Goal: Task Accomplishment & Management: Complete application form

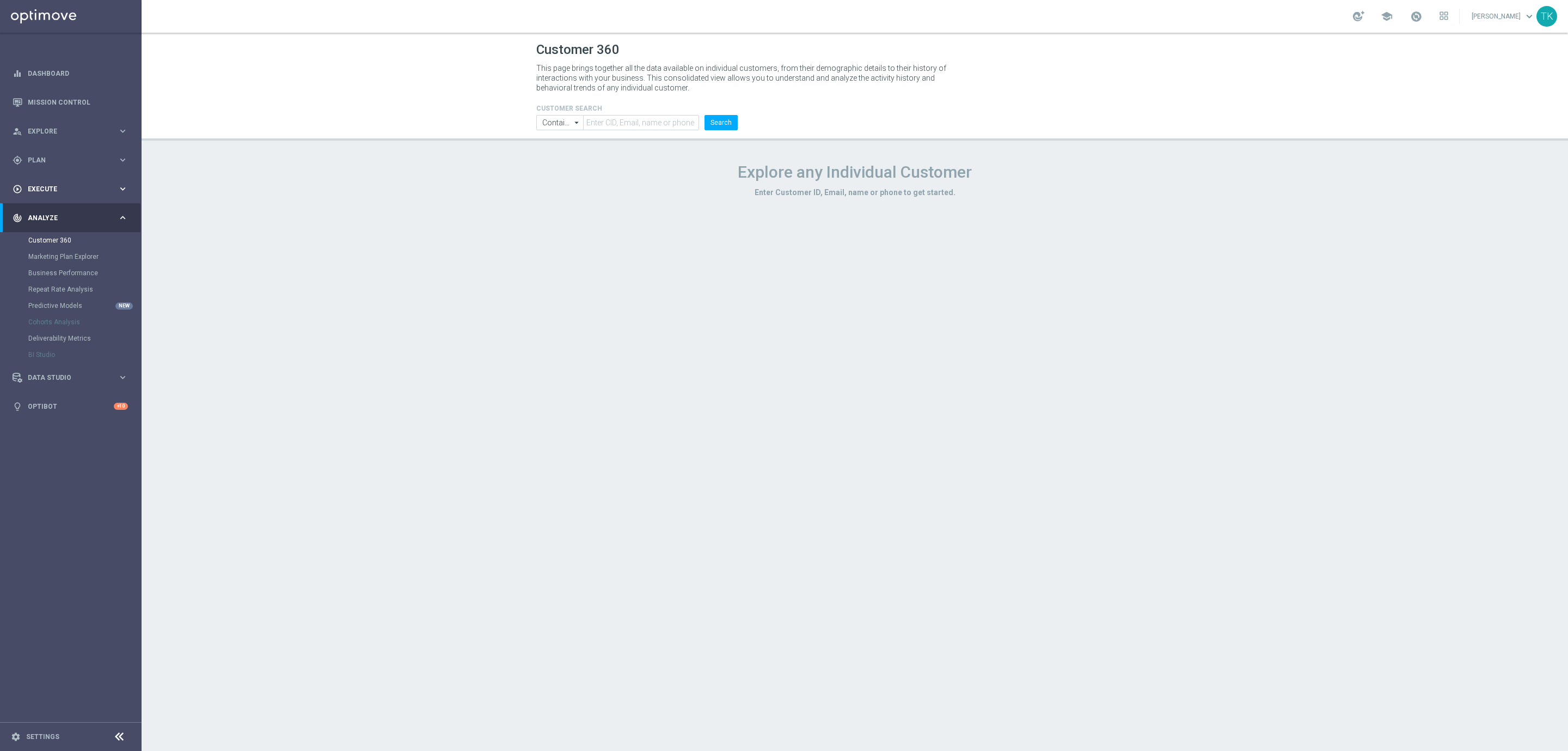
click at [48, 193] on div "play_circle_outline Execute" at bounding box center [65, 189] width 105 height 10
click at [50, 207] on link "Campaign Builder" at bounding box center [70, 211] width 85 height 9
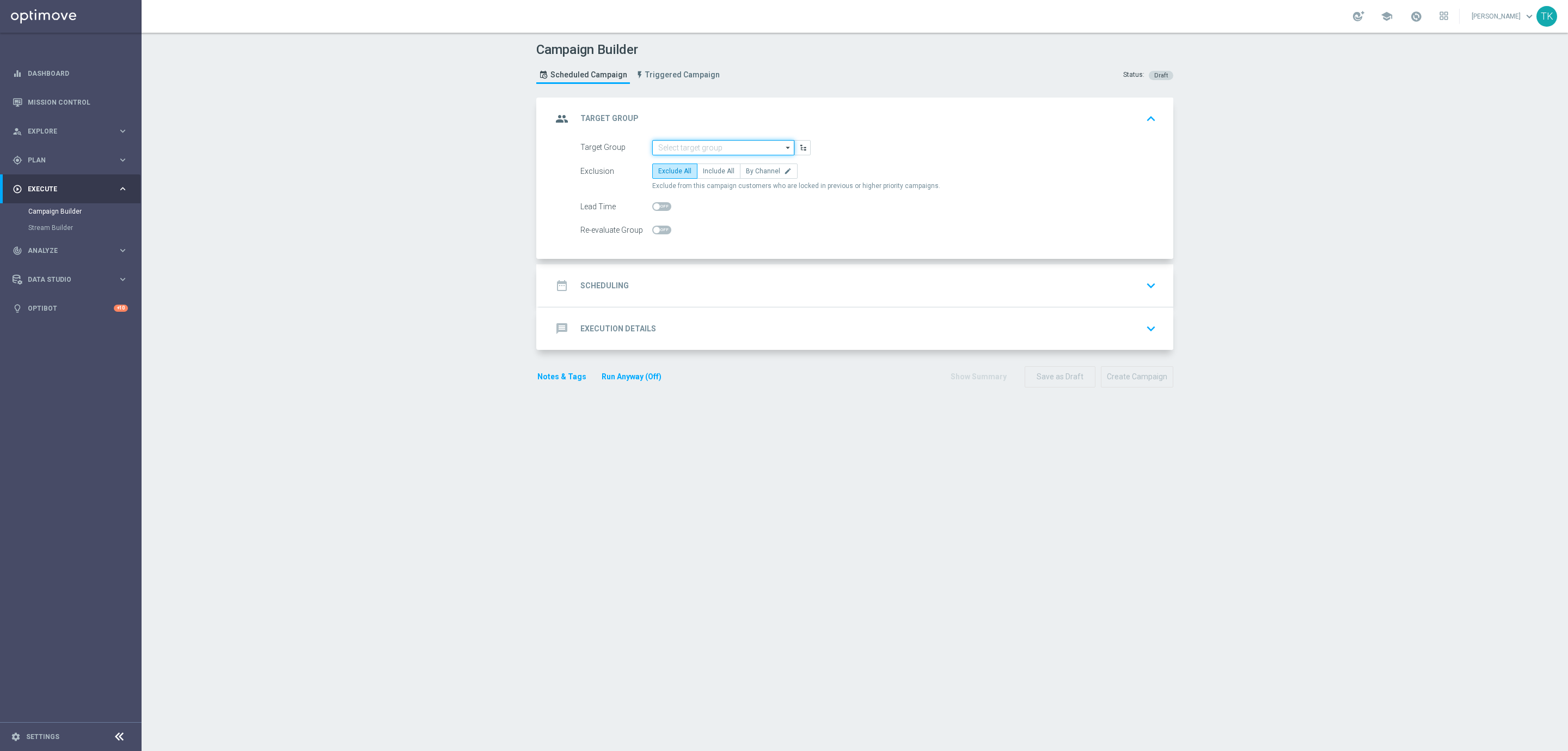
click at [665, 149] on input at bounding box center [723, 148] width 142 height 15
paste input "E_ALL_TARGET_OFFER_LECH GENK_3DEPO_CASHBACK_REM_210825"
click at [678, 164] on div "E_ALL_TARGET_OFFER_LECH GENK_3DEPO_CASHBACK_REM_210825" at bounding box center [732, 168] width 132 height 19
type input "E_ALL_TARGET_OFFER_LECH GENK_3DEPO_CASHBACK_REM_210825"
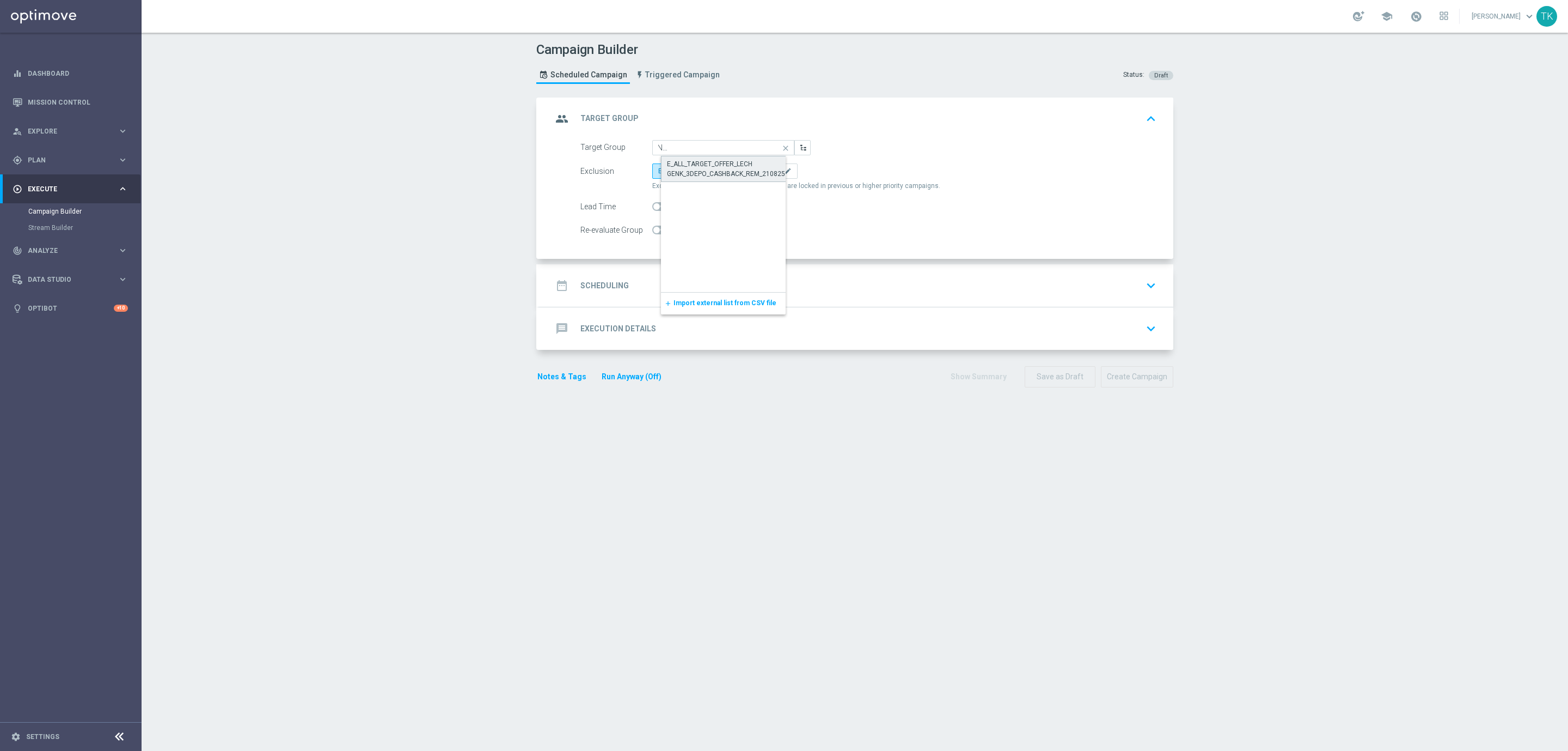
scroll to position [0, 0]
click at [760, 172] on span "By Channel" at bounding box center [763, 171] width 34 height 8
click at [753, 172] on input "By Channel edit" at bounding box center [749, 173] width 7 height 7
radio input "true"
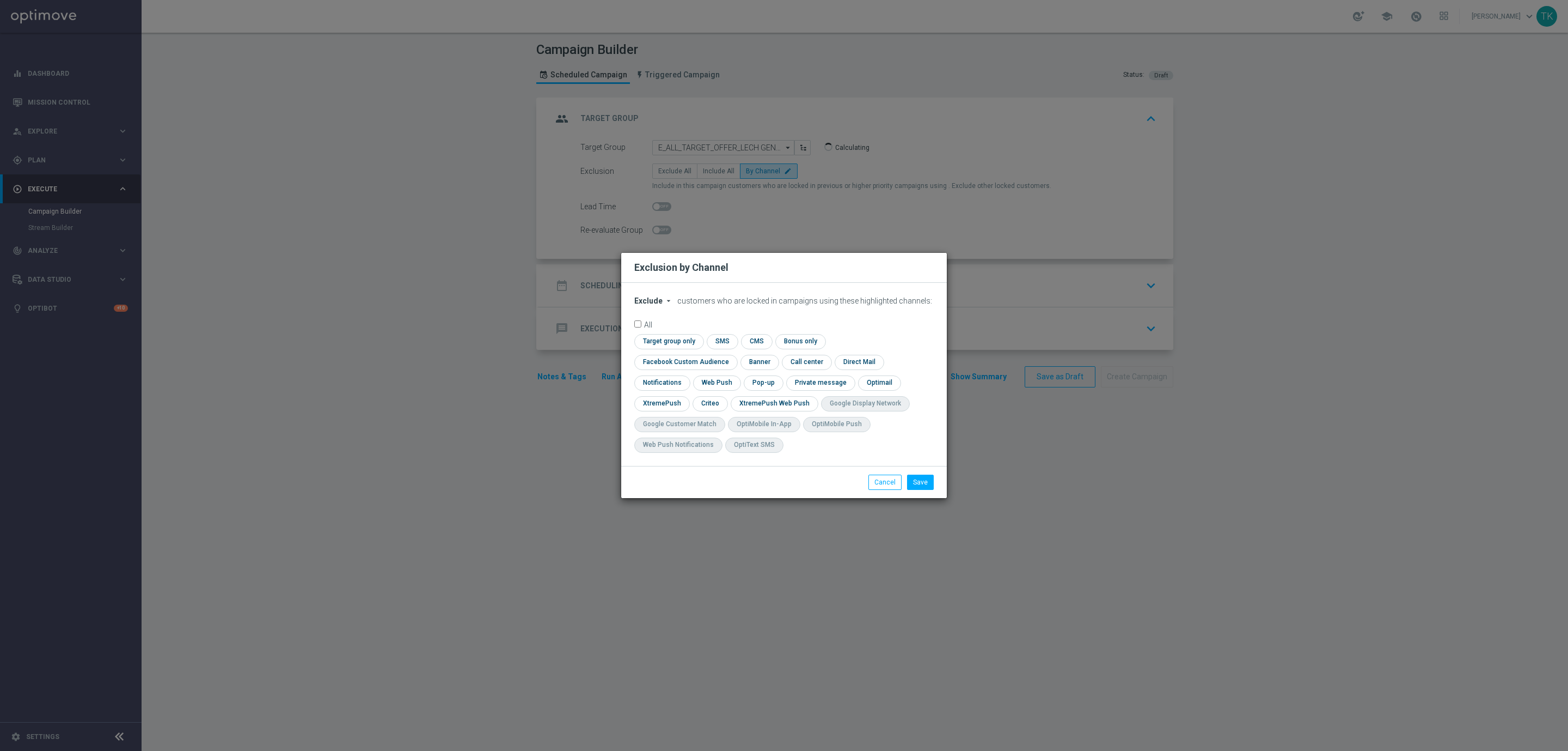
click at [649, 305] on span "Exclude" at bounding box center [648, 301] width 28 height 9
click at [652, 331] on div "Include" at bounding box center [655, 326] width 40 height 13
click at [733, 354] on input "checkbox" at bounding box center [683, 361] width 99 height 14
checkbox input "true"
click at [707, 404] on input "checkbox" at bounding box center [709, 403] width 34 height 14
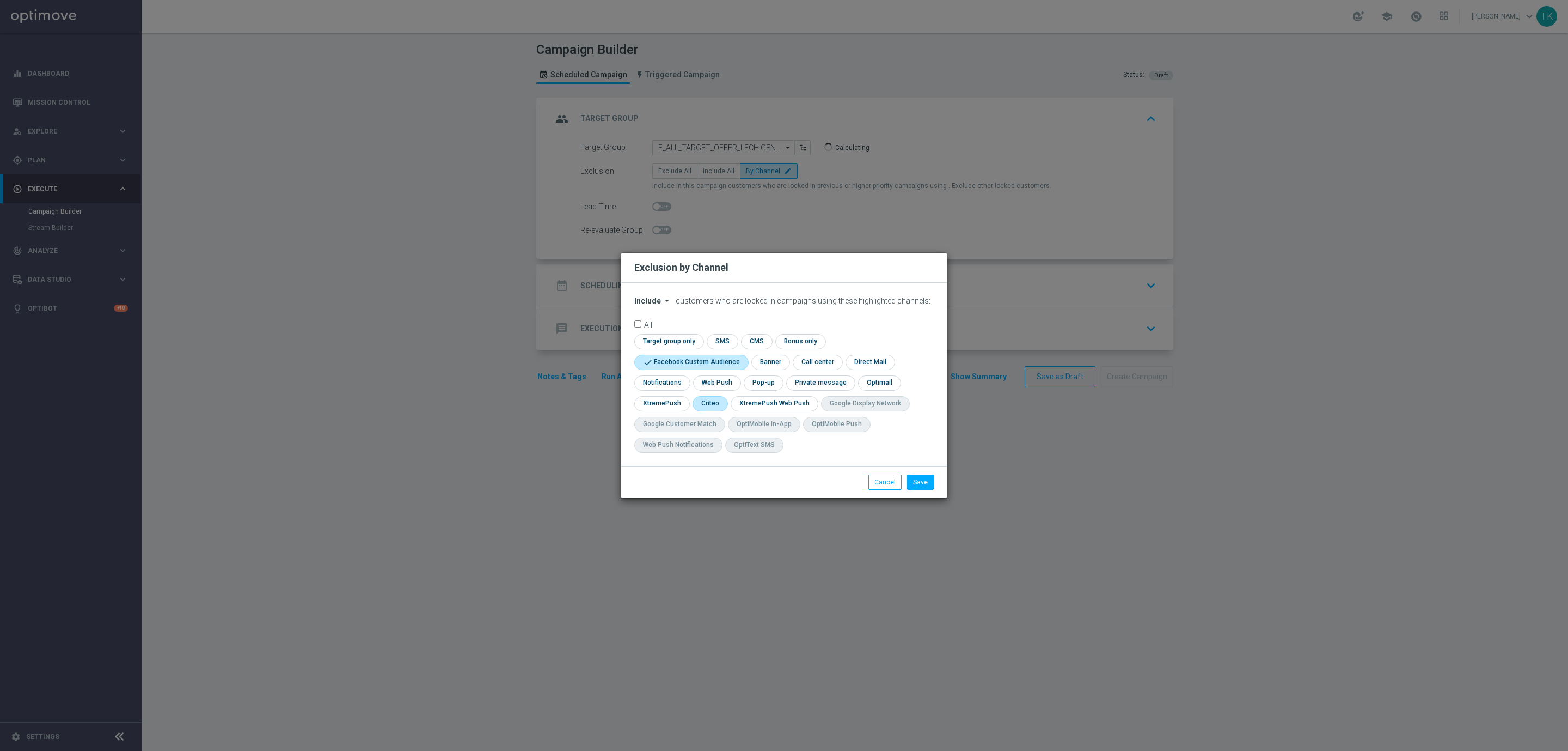
checkbox input "true"
click at [757, 378] on input "checkbox" at bounding box center [762, 382] width 38 height 14
checkbox input "true"
click at [915, 481] on button "Save" at bounding box center [920, 482] width 27 height 15
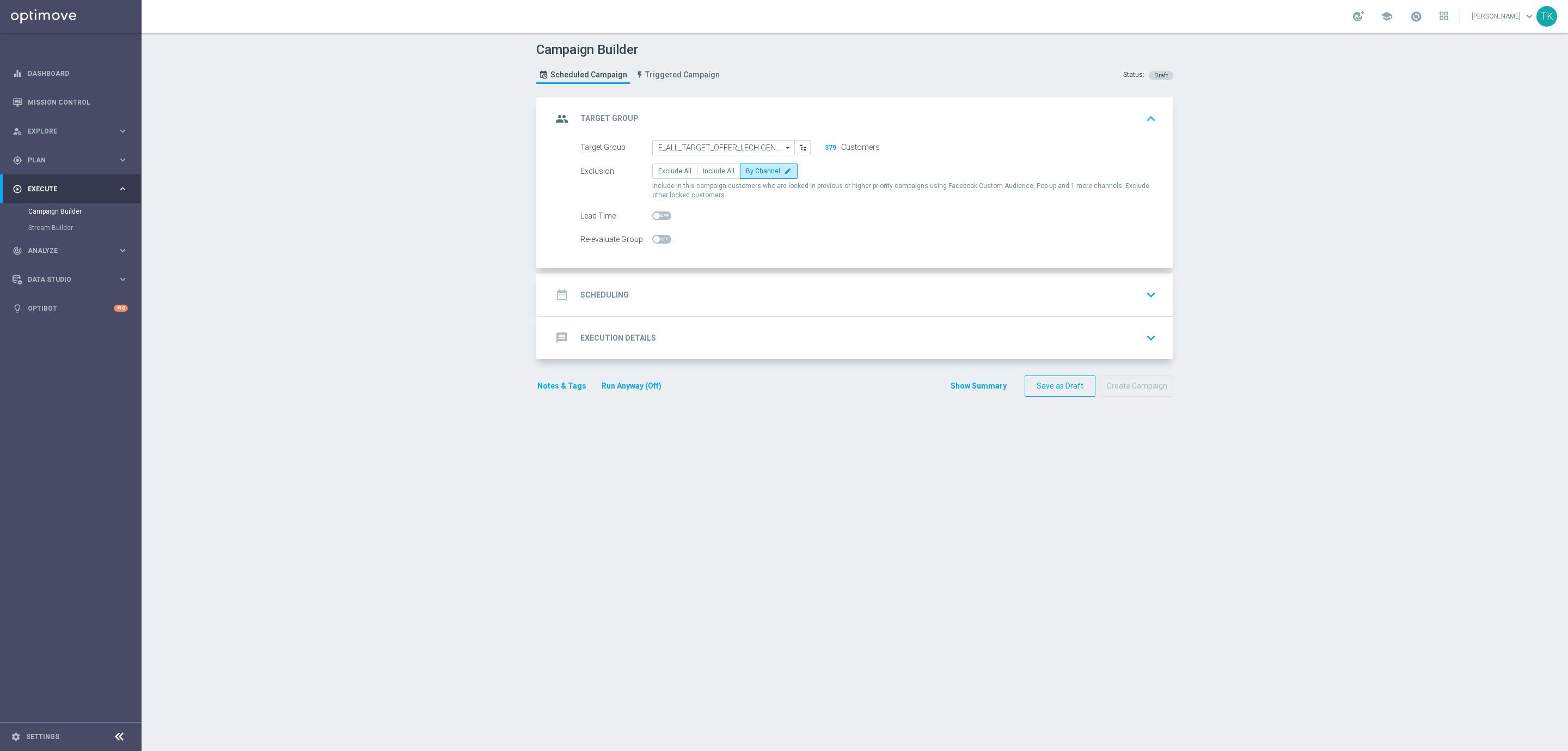
click at [646, 294] on div "date_range Scheduling keyboard_arrow_down" at bounding box center [856, 294] width 608 height 21
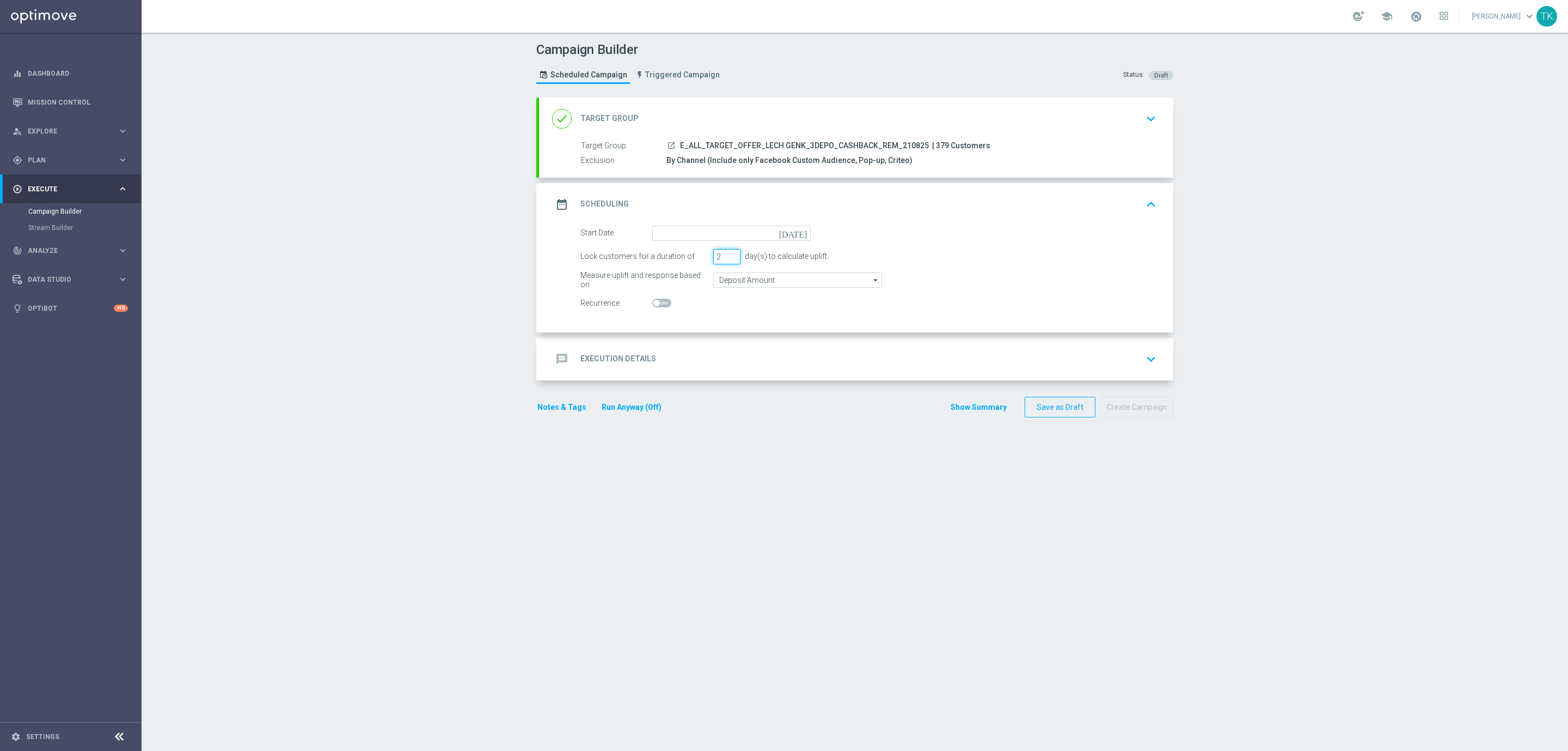
click at [724, 259] on input "2" at bounding box center [727, 257] width 28 height 15
type input "1"
click at [724, 259] on input "1" at bounding box center [727, 257] width 28 height 15
click at [688, 234] on input at bounding box center [731, 233] width 159 height 15
click at [731, 343] on span "21" at bounding box center [736, 346] width 17 height 17
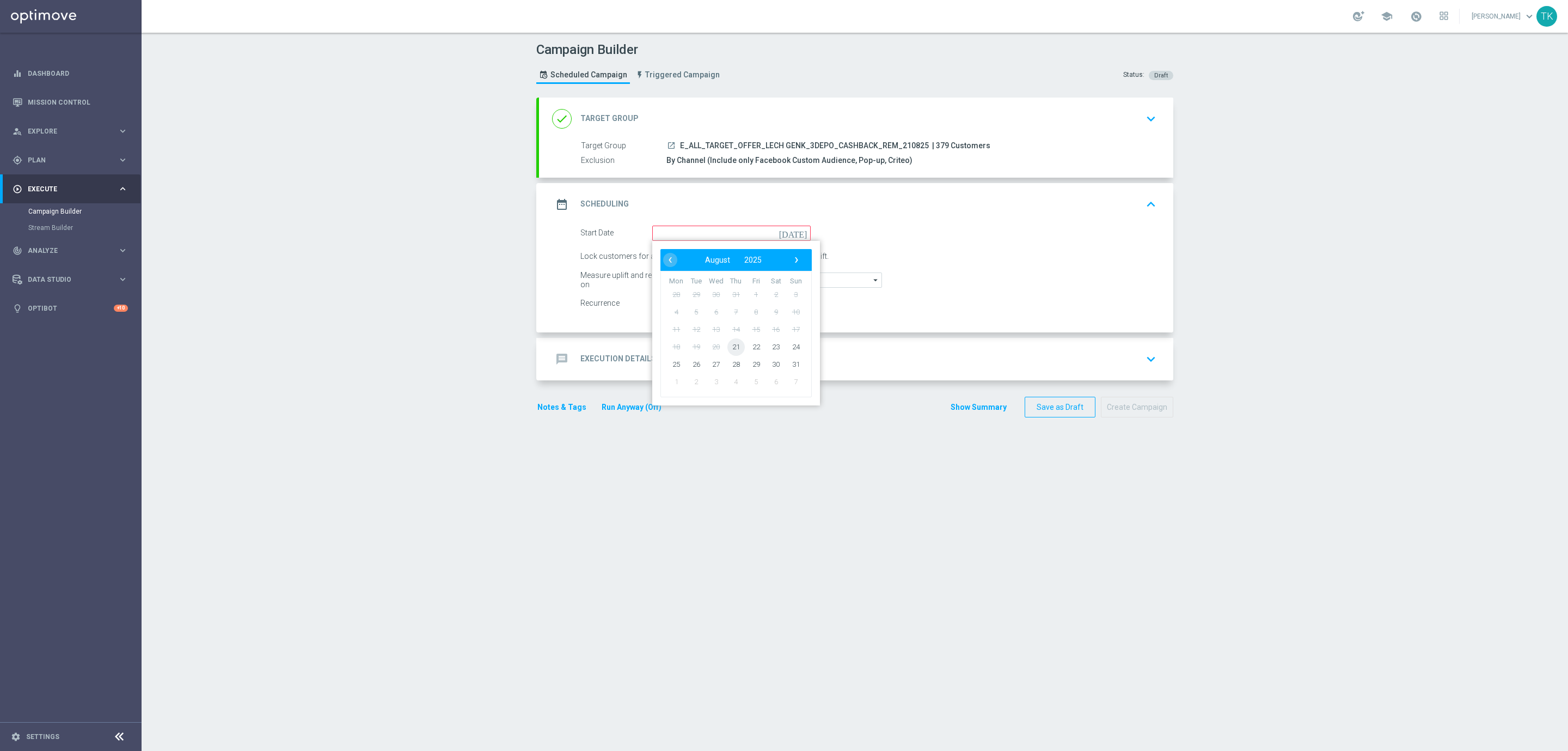
type input "[DATE]"
click at [660, 359] on div "message Execution Details keyboard_arrow_down" at bounding box center [856, 359] width 608 height 21
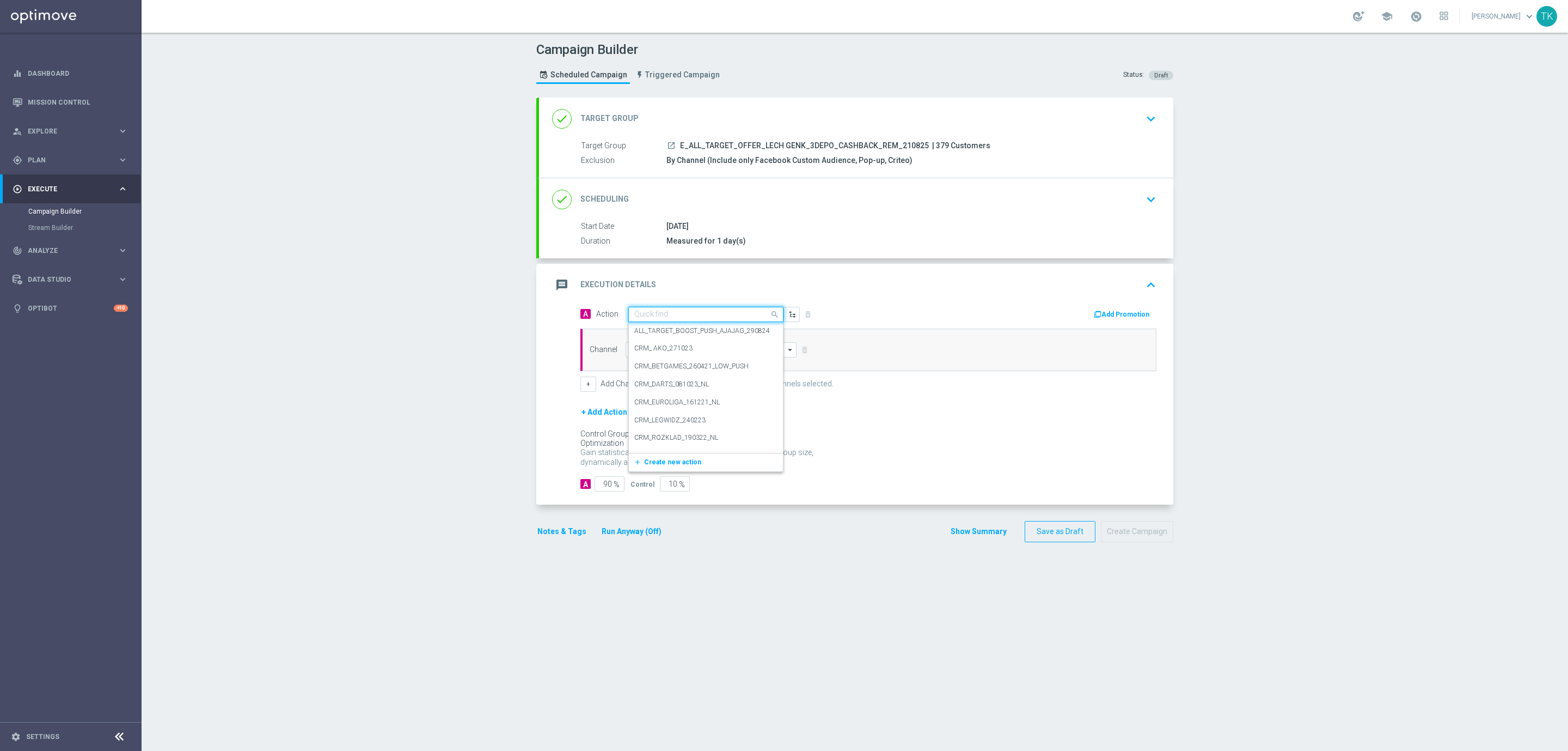
click at [637, 310] on div "Quick find" at bounding box center [651, 314] width 34 height 9
paste input "E_ALL_TARGET_OFFER_LECH GENK_3DEPO_CASHBACK_REM_210825"
type input "E_ALL_TARGET_OFFER_LECH GENK_3DEPO_CASHBACK_REM_210825"
click at [663, 349] on span "Create new action" at bounding box center [673, 348] width 57 height 8
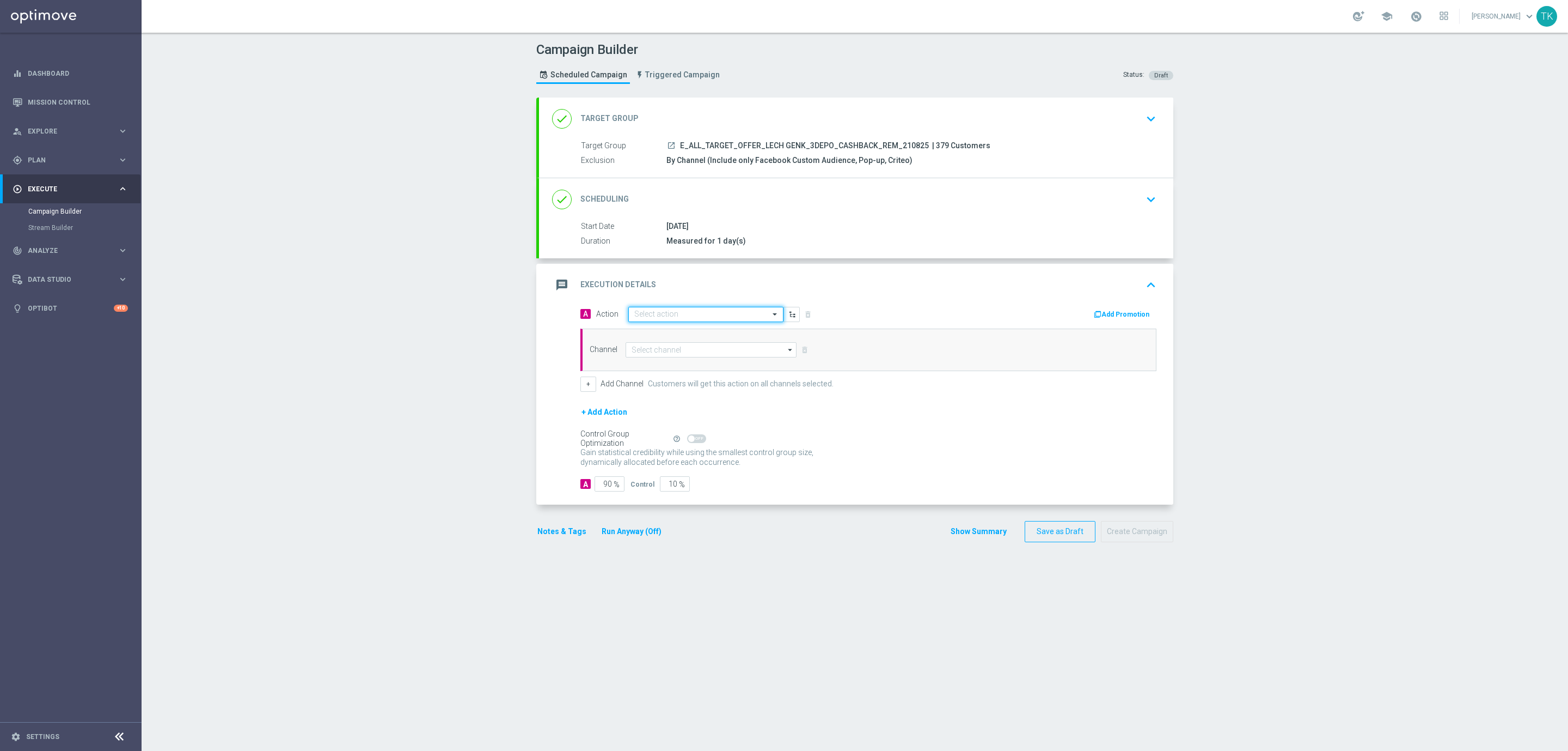
scroll to position [0, 0]
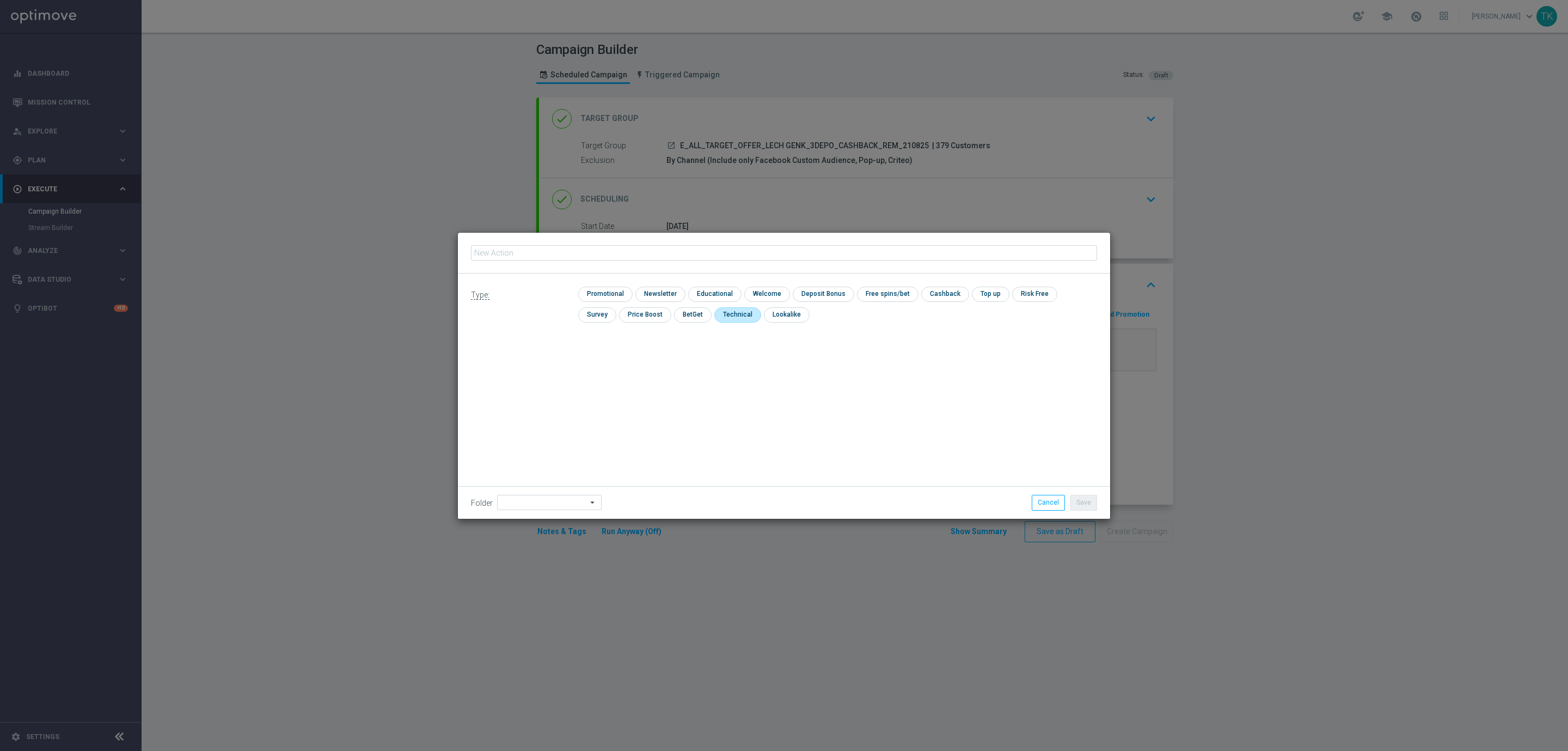
click at [715, 312] on input "checkbox" at bounding box center [737, 314] width 45 height 14
checkbox input "true"
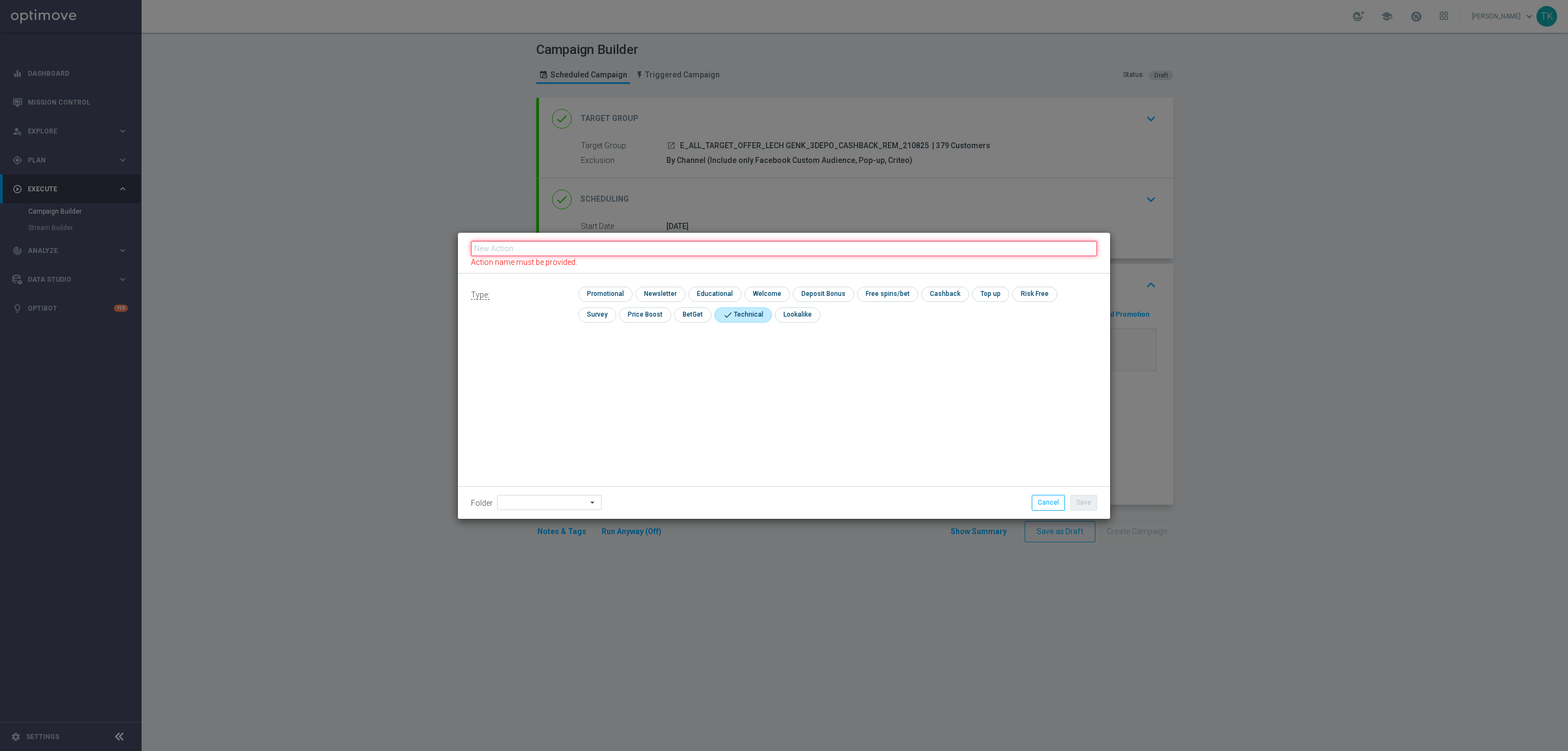
click at [548, 254] on input "text" at bounding box center [784, 248] width 627 height 15
paste input "E_ALL_TARGET_OFFER_LECH GENK_3DEPO_CASHBACK_REM_210825"
type input "E_ALL_TARGET_OFFER_LECH GENK_3DEPO_CASHBACK_REM_210825"
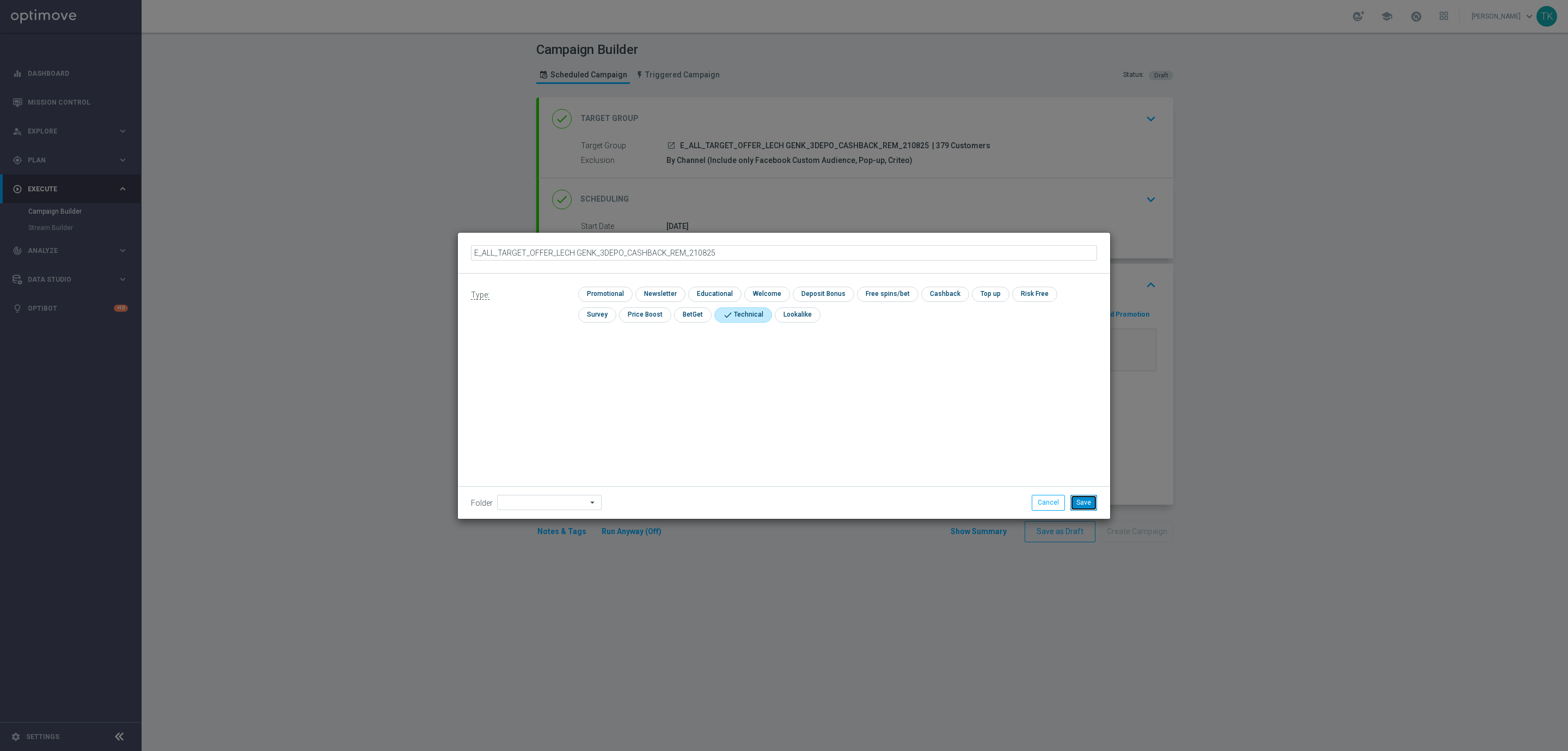
click at [1079, 497] on button "Save" at bounding box center [1083, 502] width 27 height 15
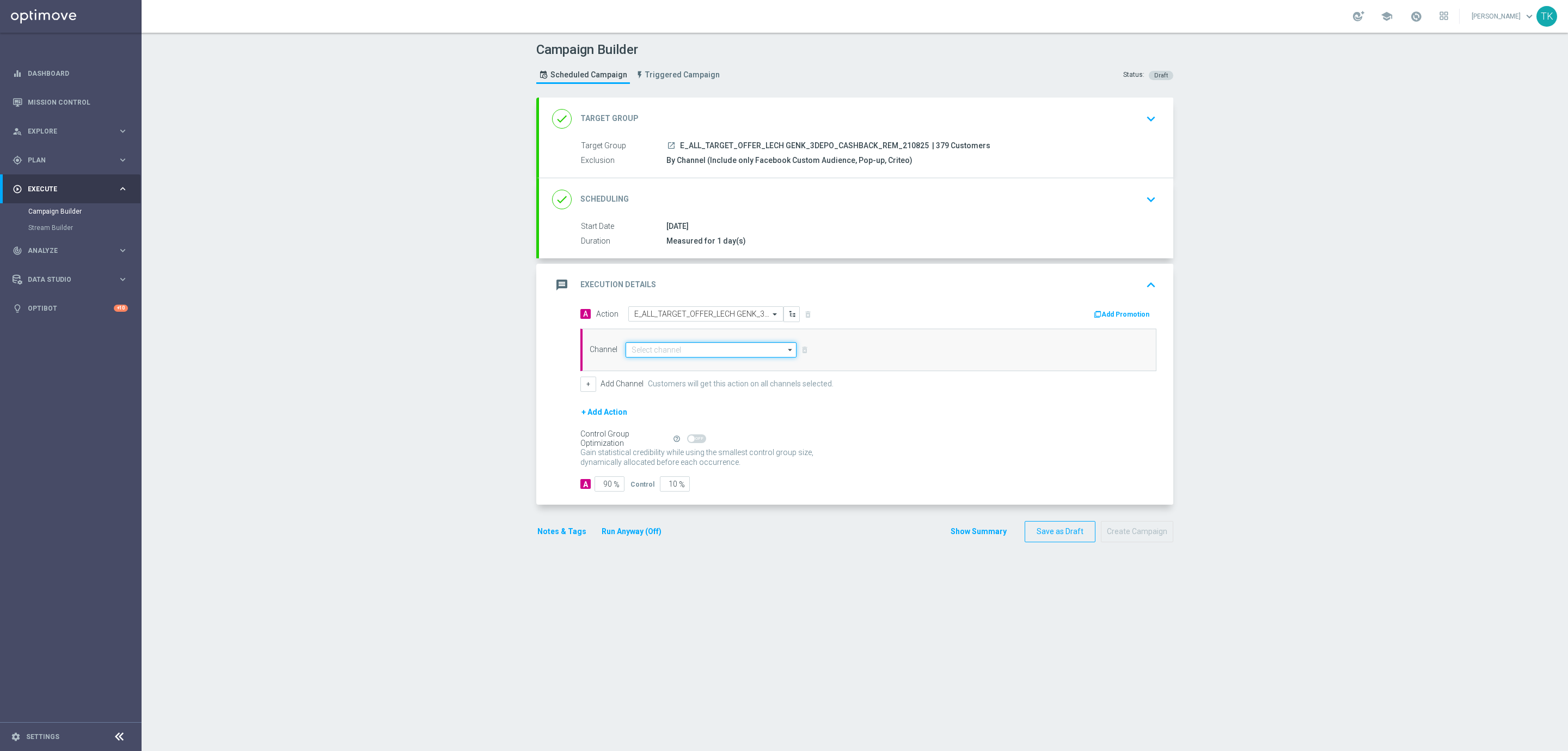
click at [673, 346] on input at bounding box center [711, 350] width 171 height 15
click at [680, 370] on div "Private message" at bounding box center [665, 366] width 51 height 10
type input "Private message"
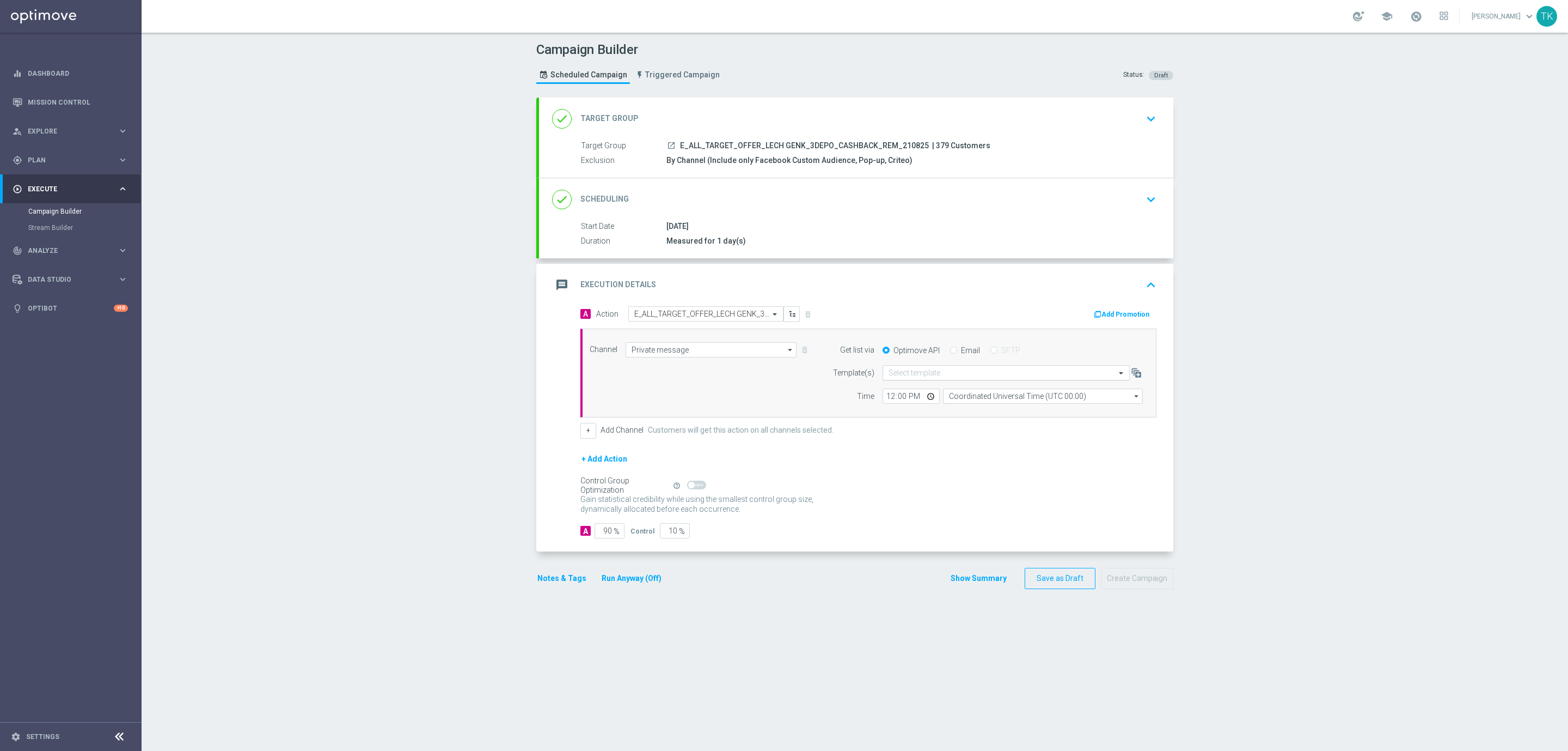
click at [897, 376] on input "text" at bounding box center [995, 372] width 214 height 9
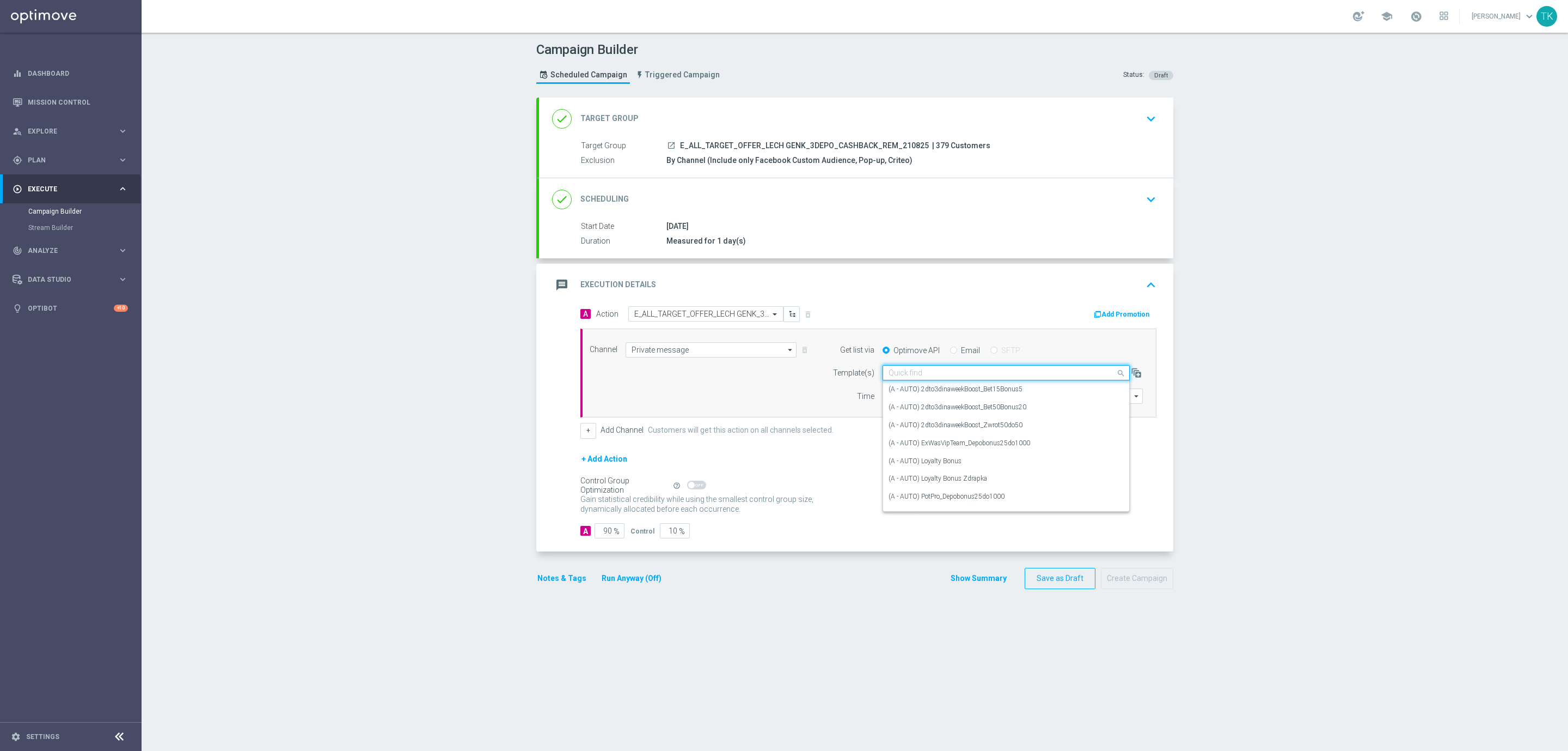
paste input "E_ALL_TARGET_OFFER_LECH GENK_3DEPO_CASHBACK_REM_210825"
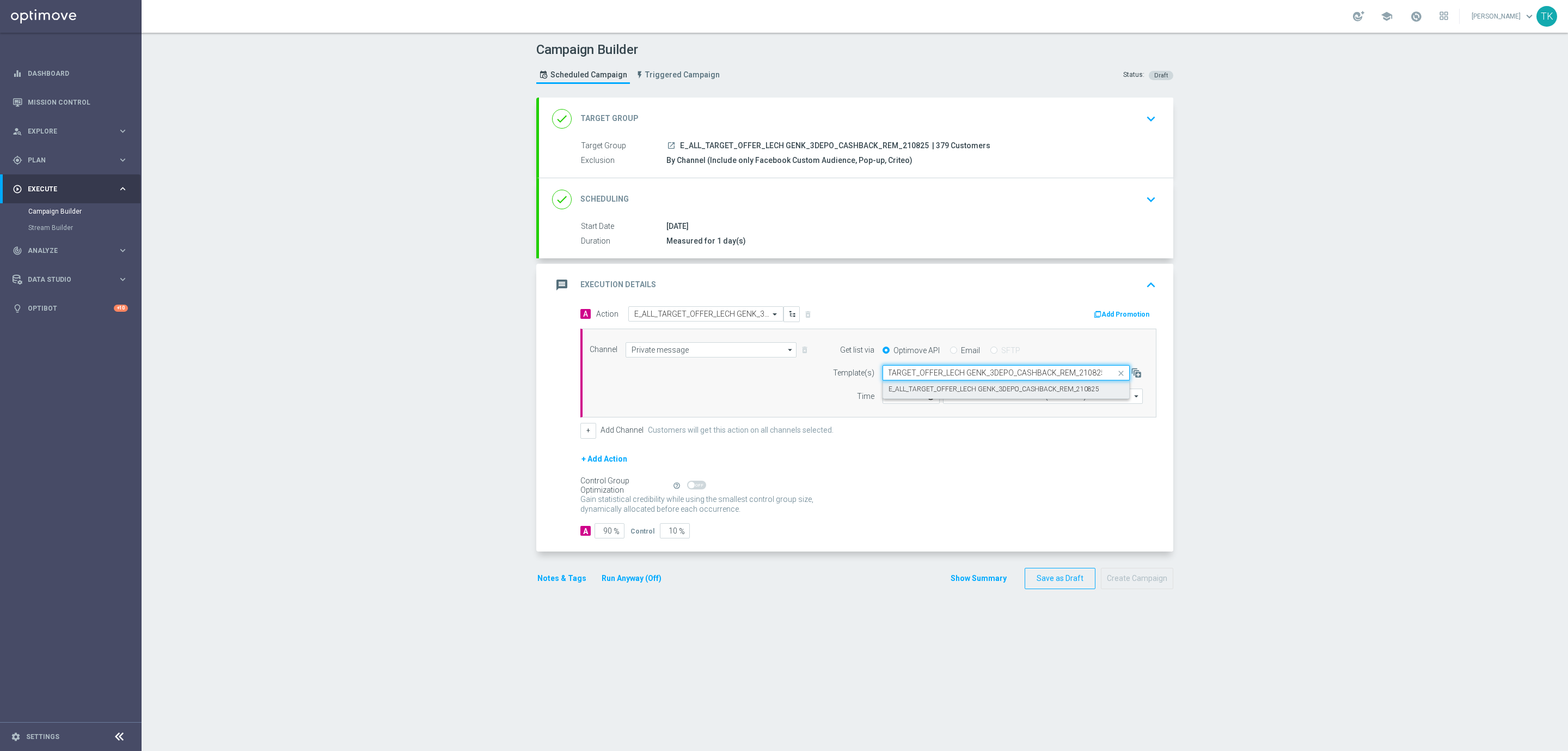
click at [918, 391] on label "E_ALL_TARGET_OFFER_LECH GENK_3DEPO_CASHBACK_REM_210825" at bounding box center [994, 389] width 211 height 9
type input "E_ALL_TARGET_OFFER_LECH GENK_3DEPO_CASHBACK_REM_210825"
click at [884, 401] on input "12:00" at bounding box center [911, 396] width 57 height 15
type input "17:02"
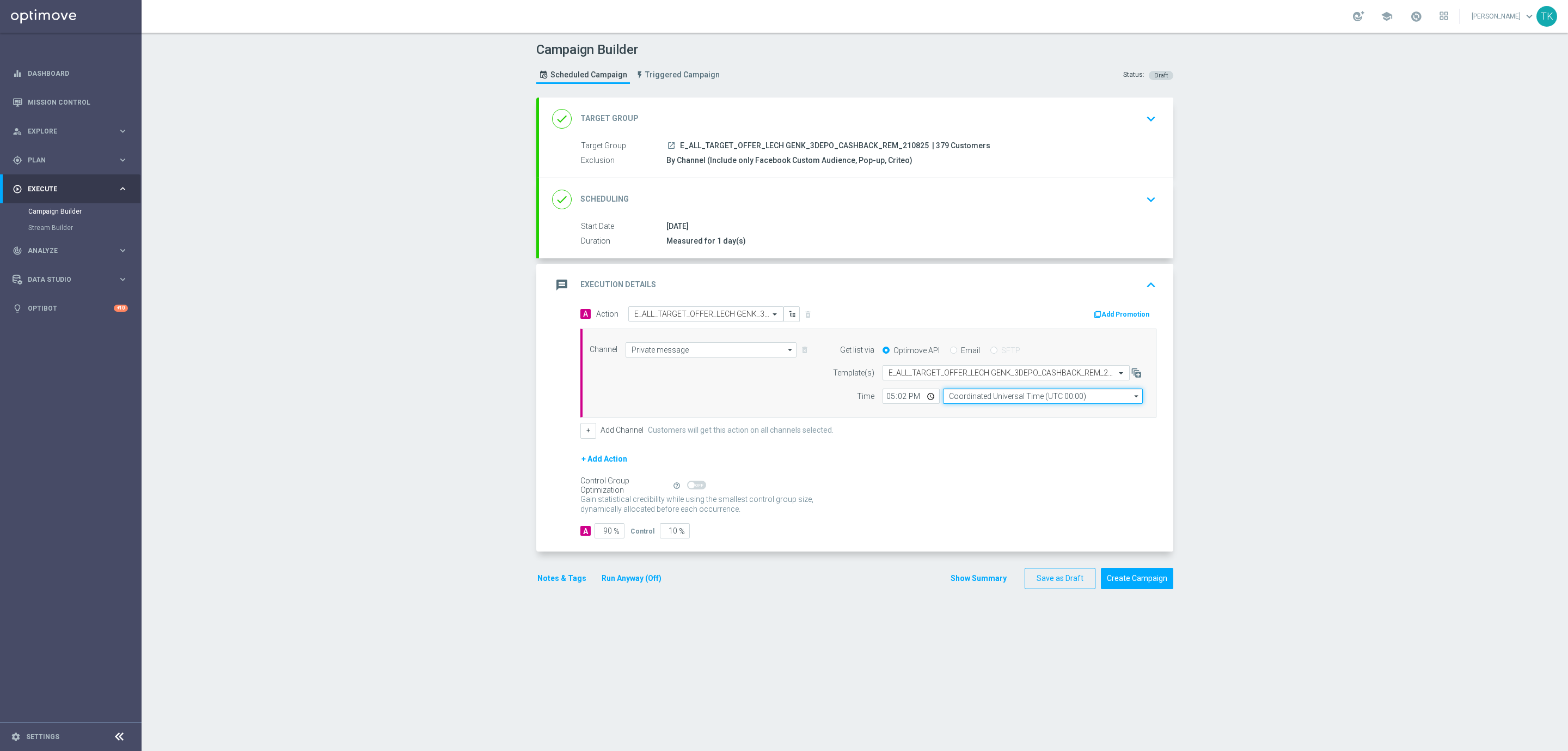
click at [959, 396] on input "Coordinated Universal Time (UTC 00:00)" at bounding box center [1043, 396] width 200 height 15
click at [976, 412] on div "Central European Time ([GEOGRAPHIC_DATA]) (UTC +02:00)" at bounding box center [1046, 412] width 178 height 10
type input "Central European Time ([GEOGRAPHIC_DATA]) (UTC +02:00)"
click at [597, 536] on input "90" at bounding box center [609, 530] width 30 height 15
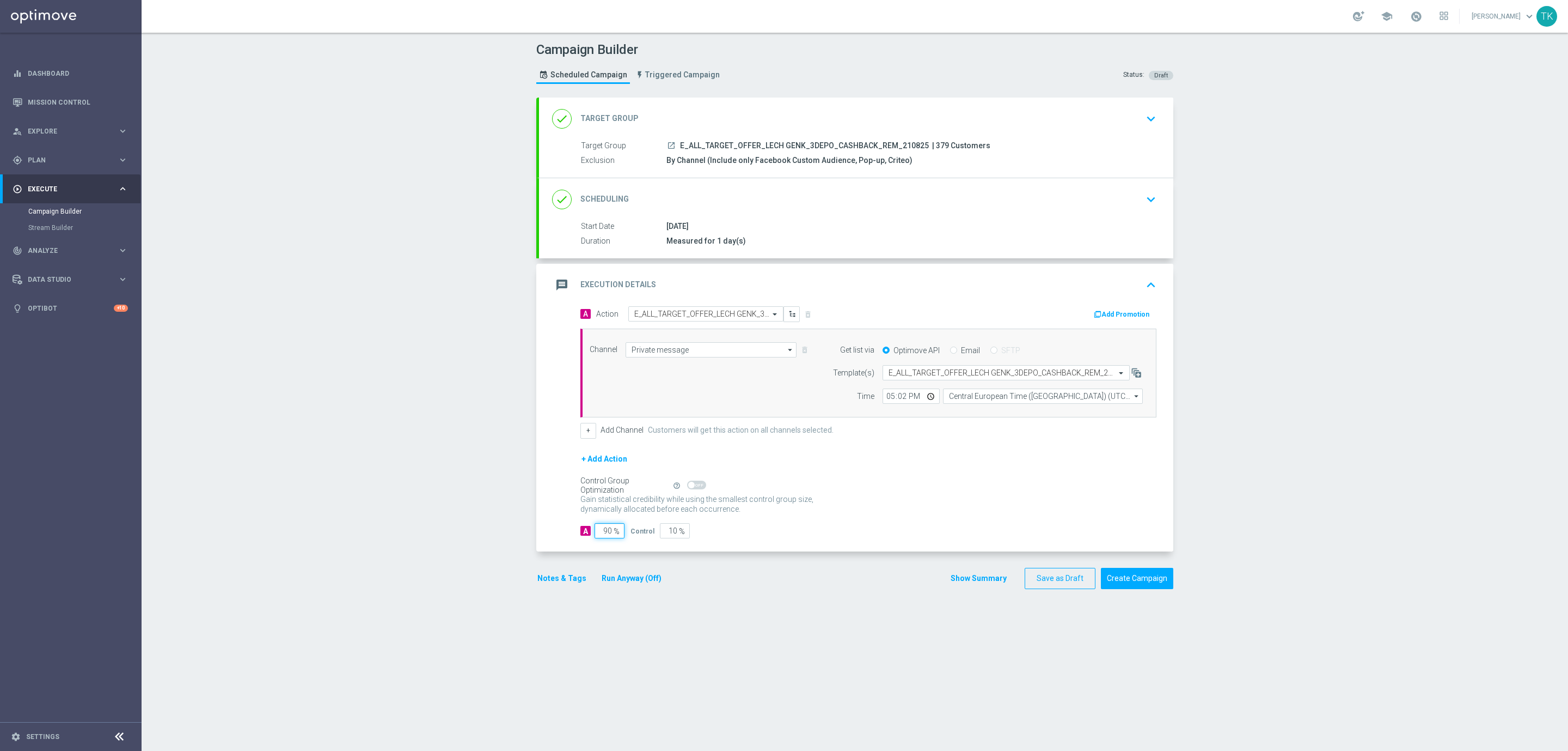
click at [597, 536] on input "90" at bounding box center [609, 530] width 30 height 15
click at [817, 211] on div "done Scheduling keyboard_arrow_down" at bounding box center [856, 199] width 634 height 43
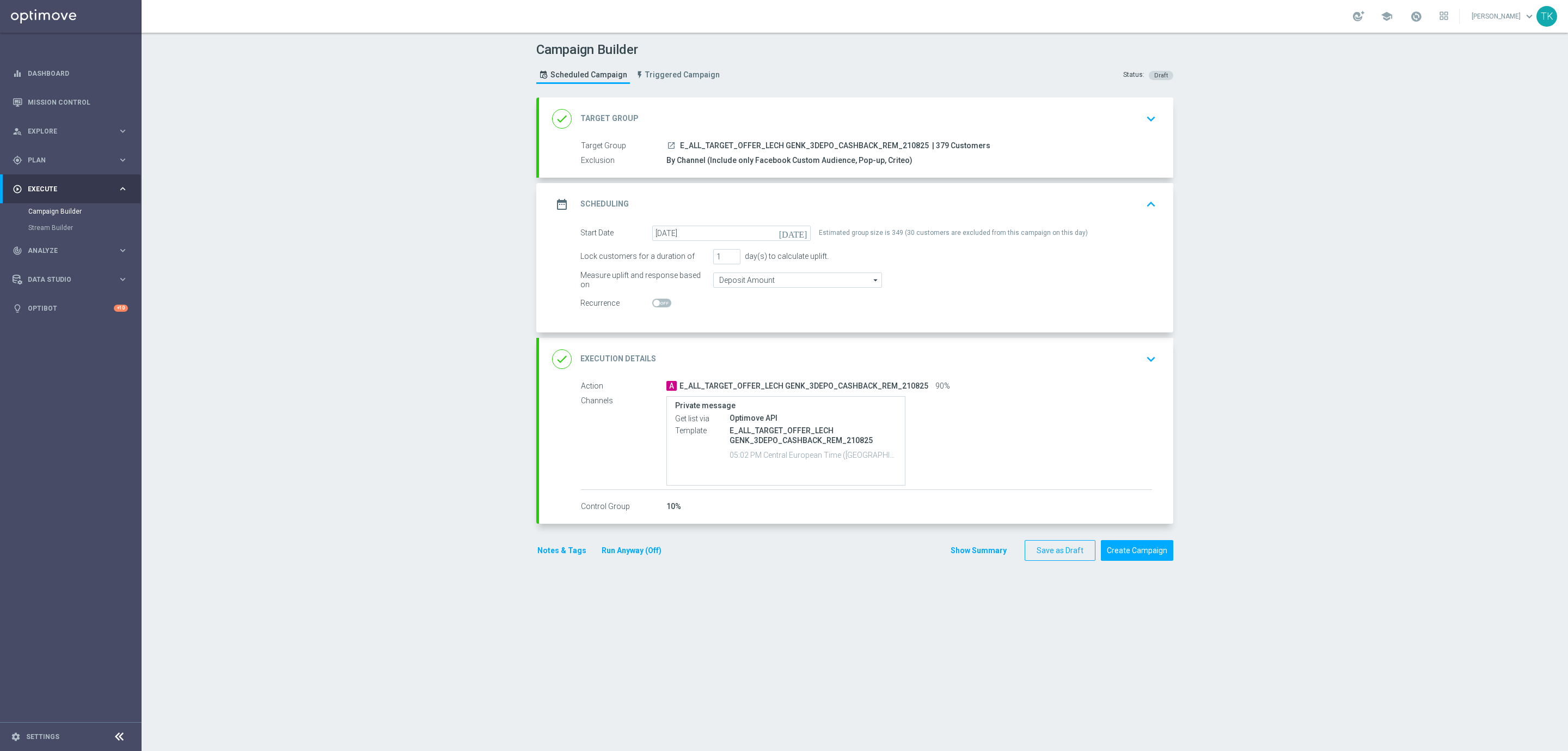
click at [897, 203] on div "date_range Scheduling keyboard_arrow_up" at bounding box center [856, 204] width 608 height 21
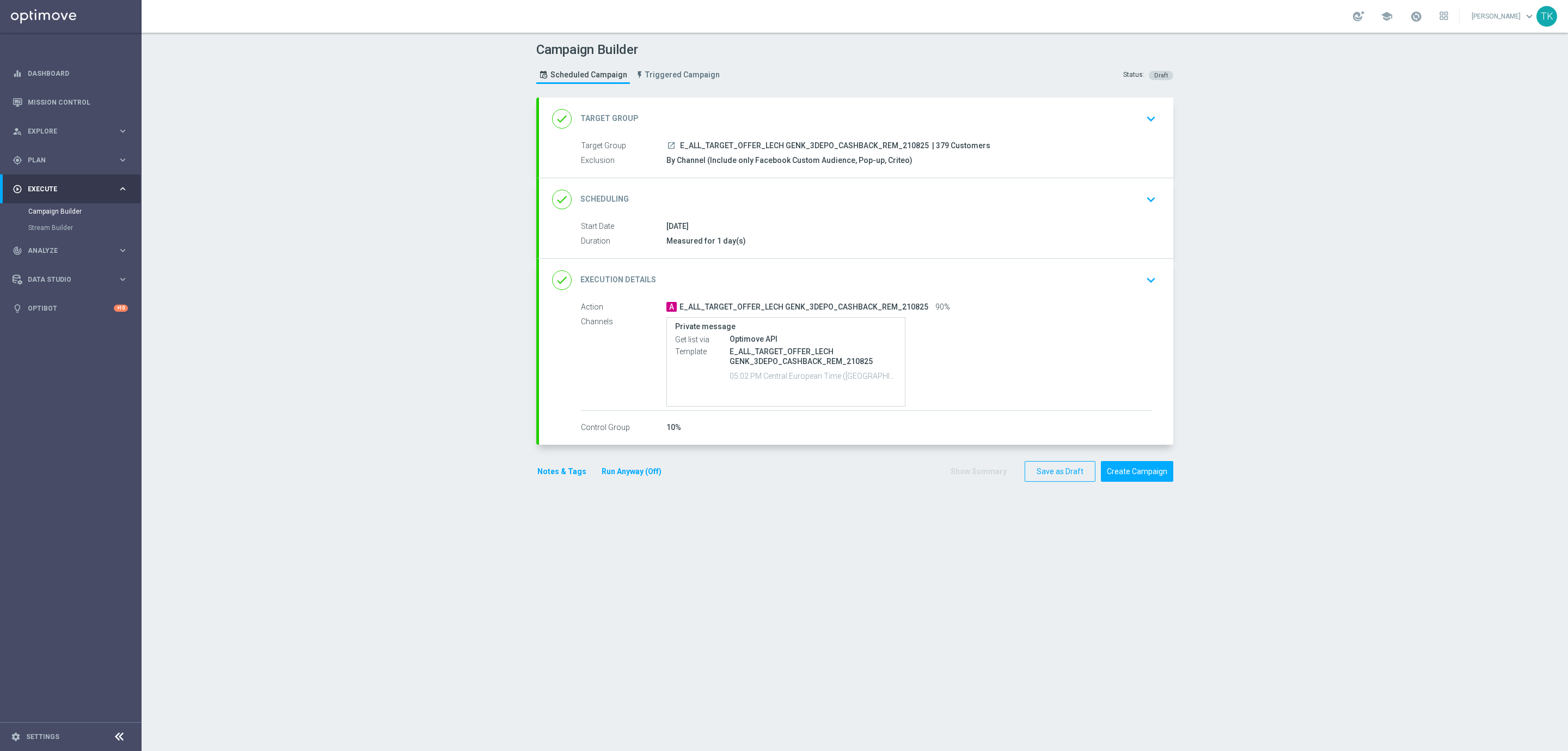
click at [773, 146] on span "E_ALL_TARGET_OFFER_LECH GENK_3DEPO_CASHBACK_REM_210825" at bounding box center [804, 146] width 249 height 10
copy div "E_ALL_TARGET_OFFER_LECH GENK_3DEPO_CASHBACK_REM_210825"
click at [851, 81] on div "Campaign Builder Scheduled Campaign Triggered Campaign Status: Draft" at bounding box center [855, 64] width 653 height 50
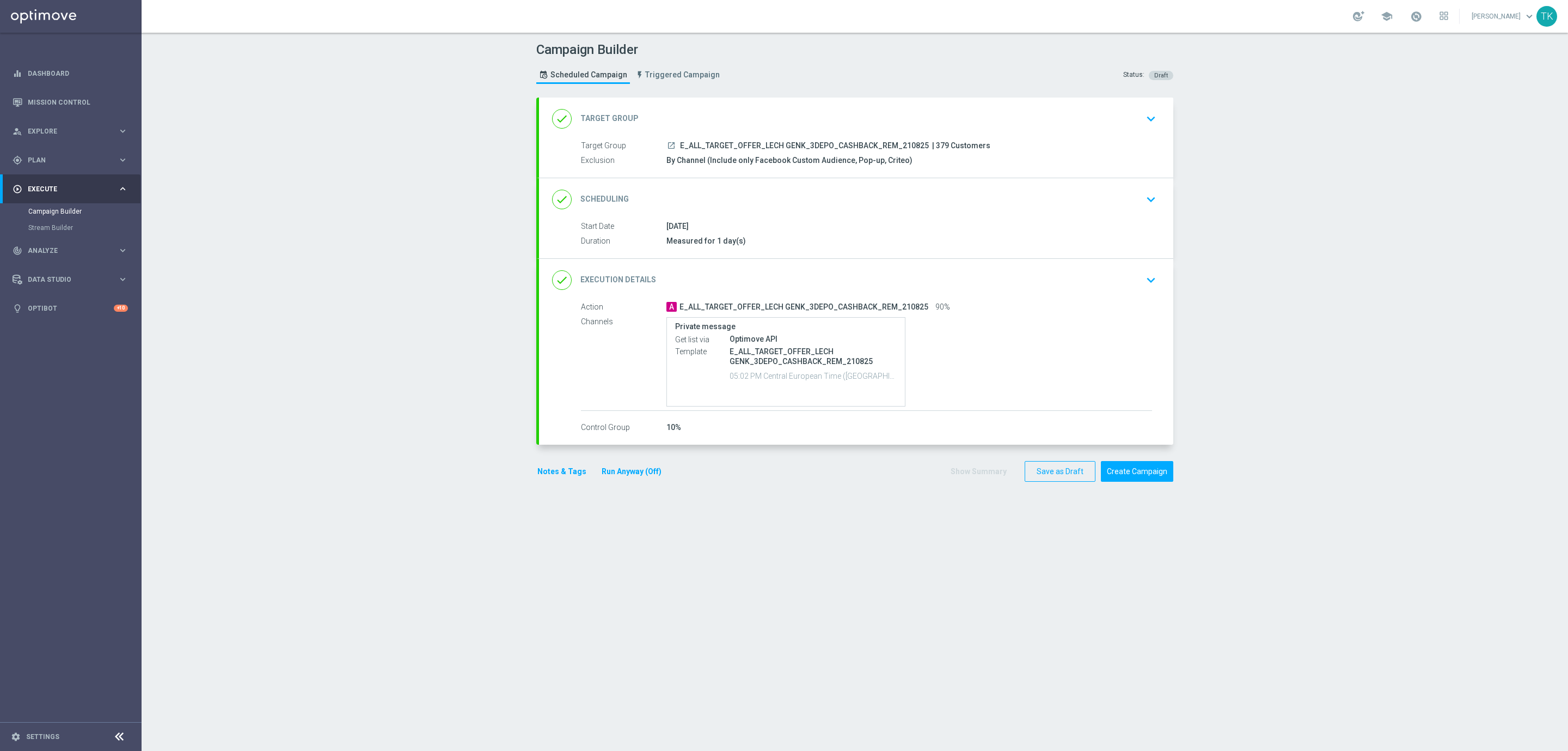
click at [539, 474] on button "Notes & Tags" at bounding box center [562, 472] width 51 height 14
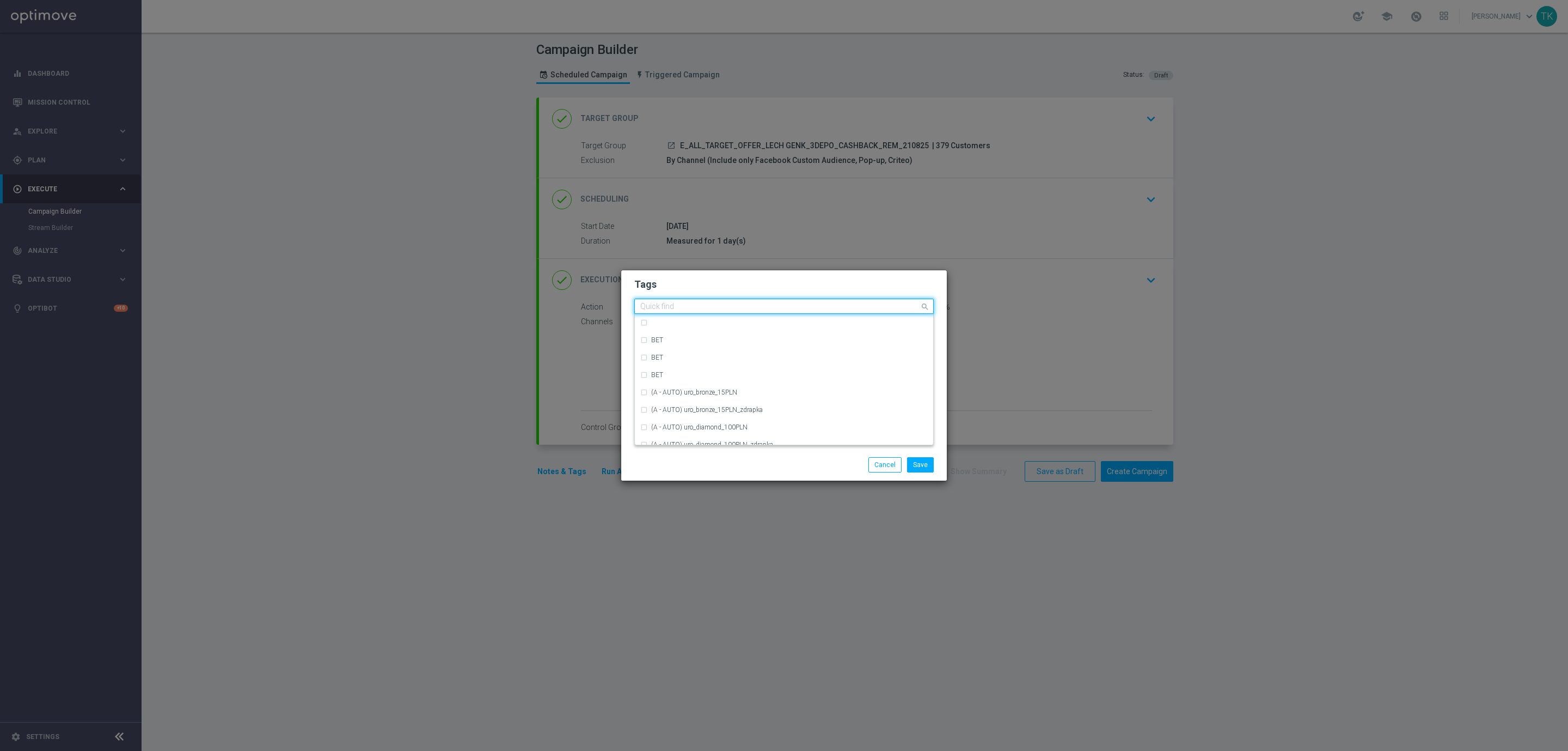
click at [669, 304] on input "text" at bounding box center [780, 306] width 279 height 9
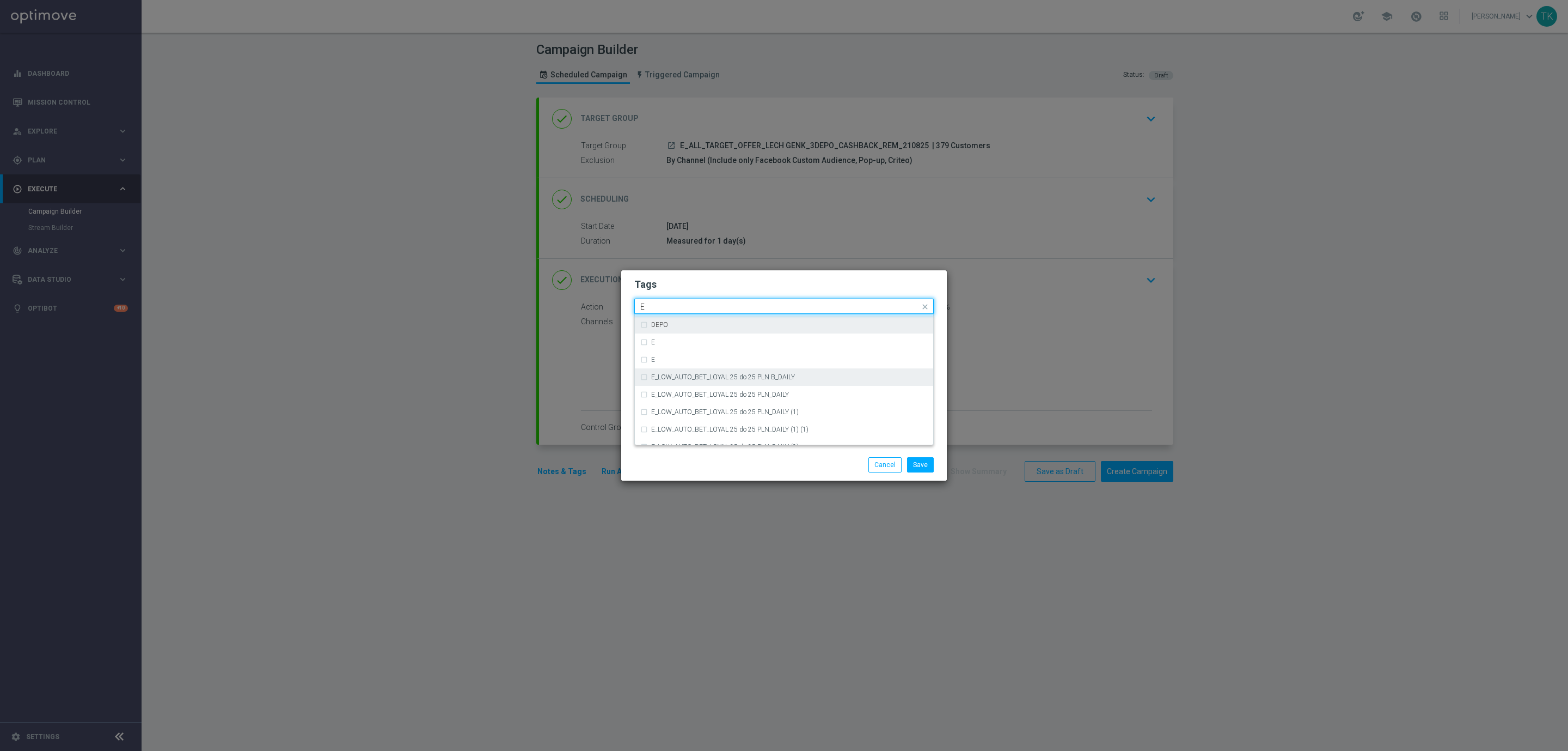
scroll to position [1553, 0]
click at [678, 337] on div "E" at bounding box center [789, 339] width 276 height 6
click at [660, 308] on input "E" at bounding box center [780, 306] width 279 height 9
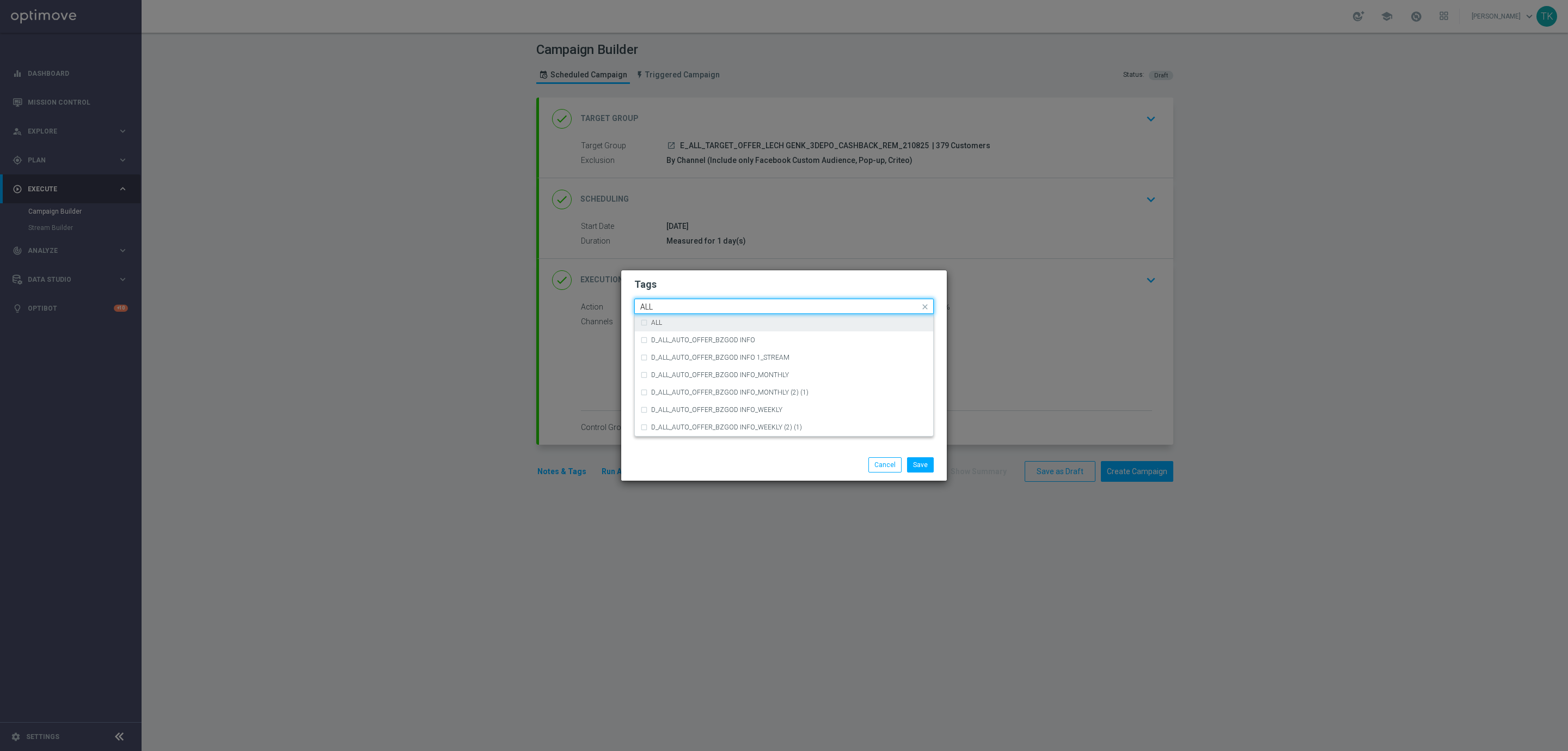
click at [657, 321] on label "ALL" at bounding box center [657, 322] width 11 height 6
click at [654, 306] on input "ALL" at bounding box center [780, 306] width 279 height 9
click at [665, 372] on label "TARGET" at bounding box center [664, 374] width 25 height 6
click at [654, 306] on input "TARGET" at bounding box center [780, 306] width 279 height 9
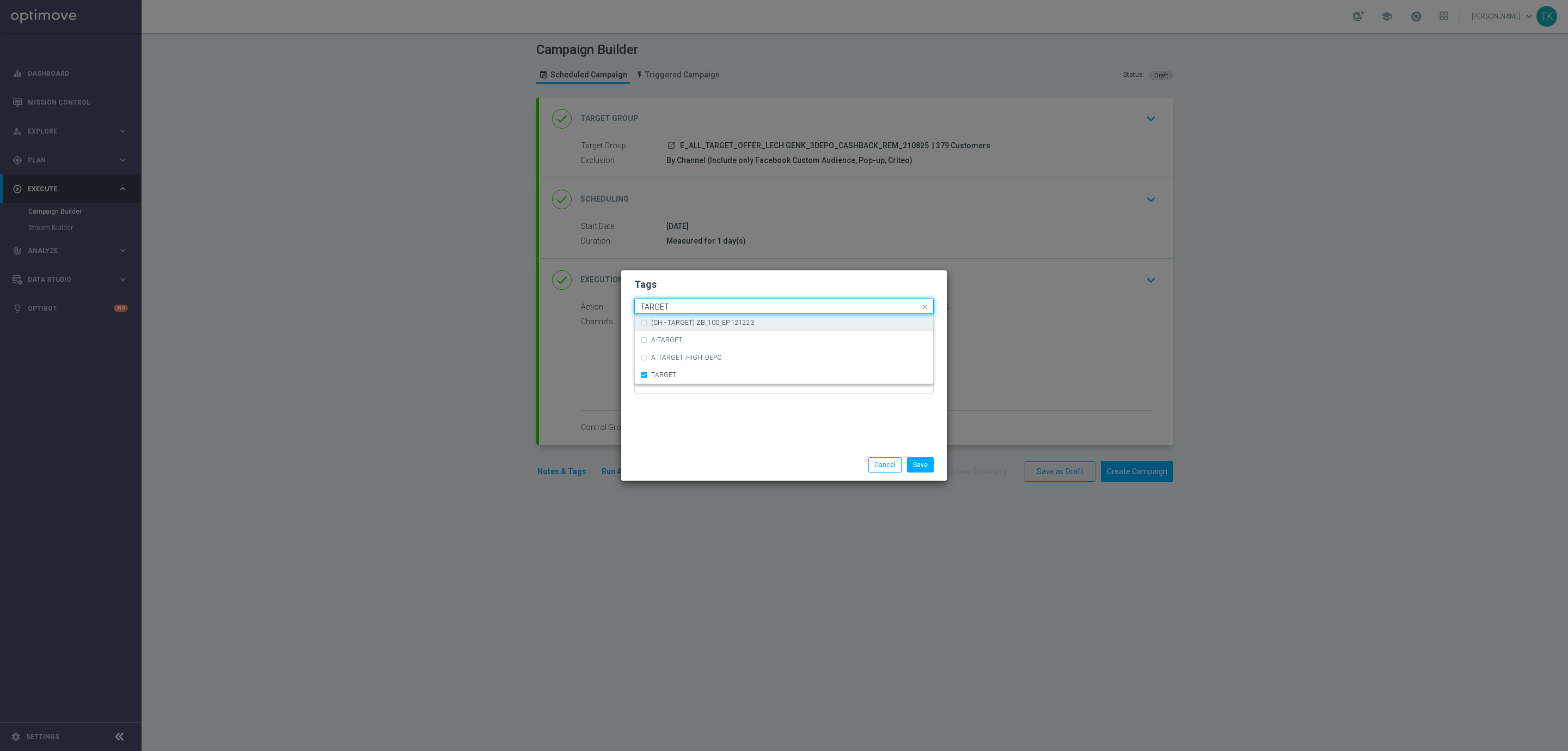
click at [654, 306] on input "TARGET" at bounding box center [780, 306] width 279 height 9
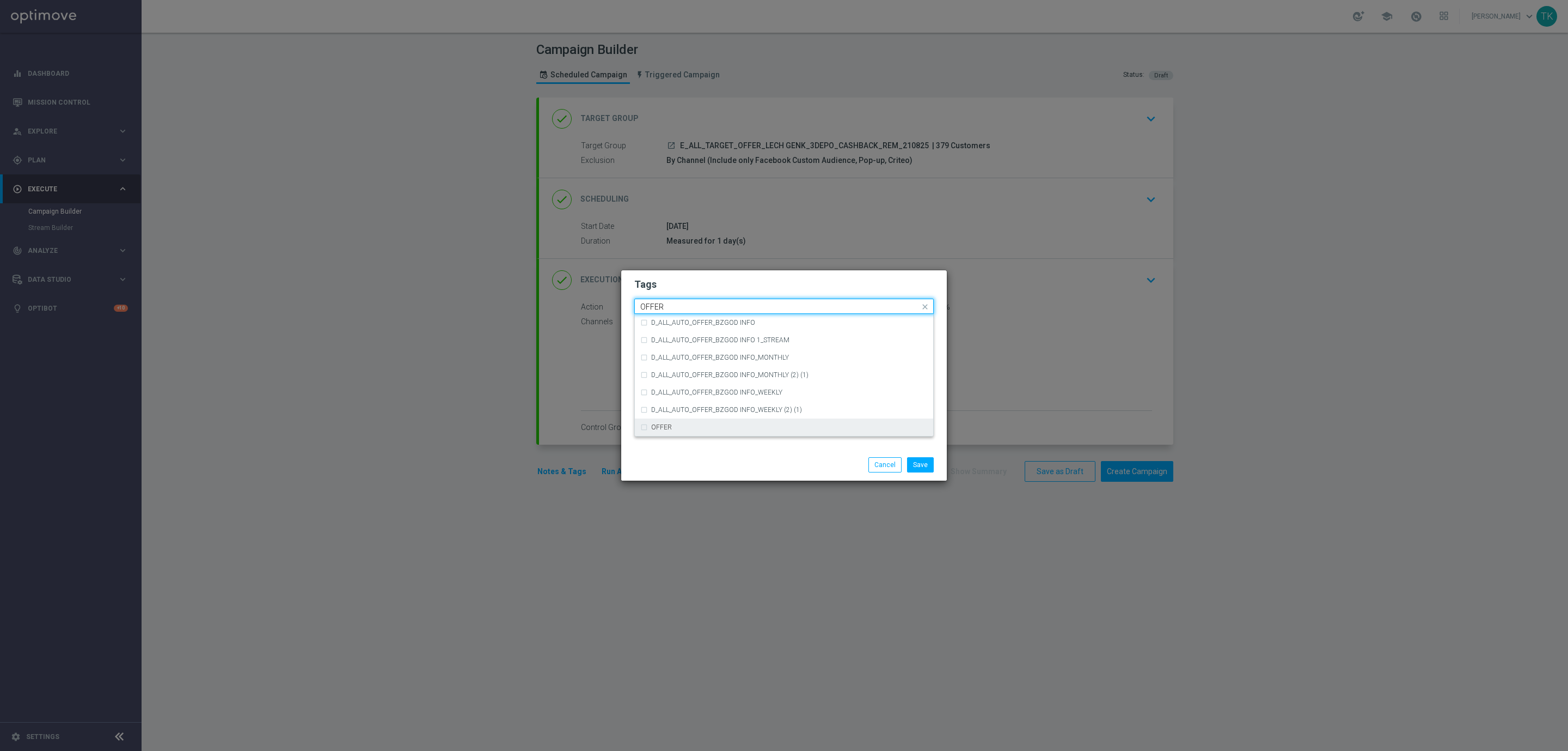
click at [668, 424] on label "OFFER" at bounding box center [662, 427] width 21 height 6
click at [655, 308] on input "OFFER" at bounding box center [780, 306] width 279 height 9
click at [722, 377] on div "CASHBACK" at bounding box center [789, 379] width 276 height 6
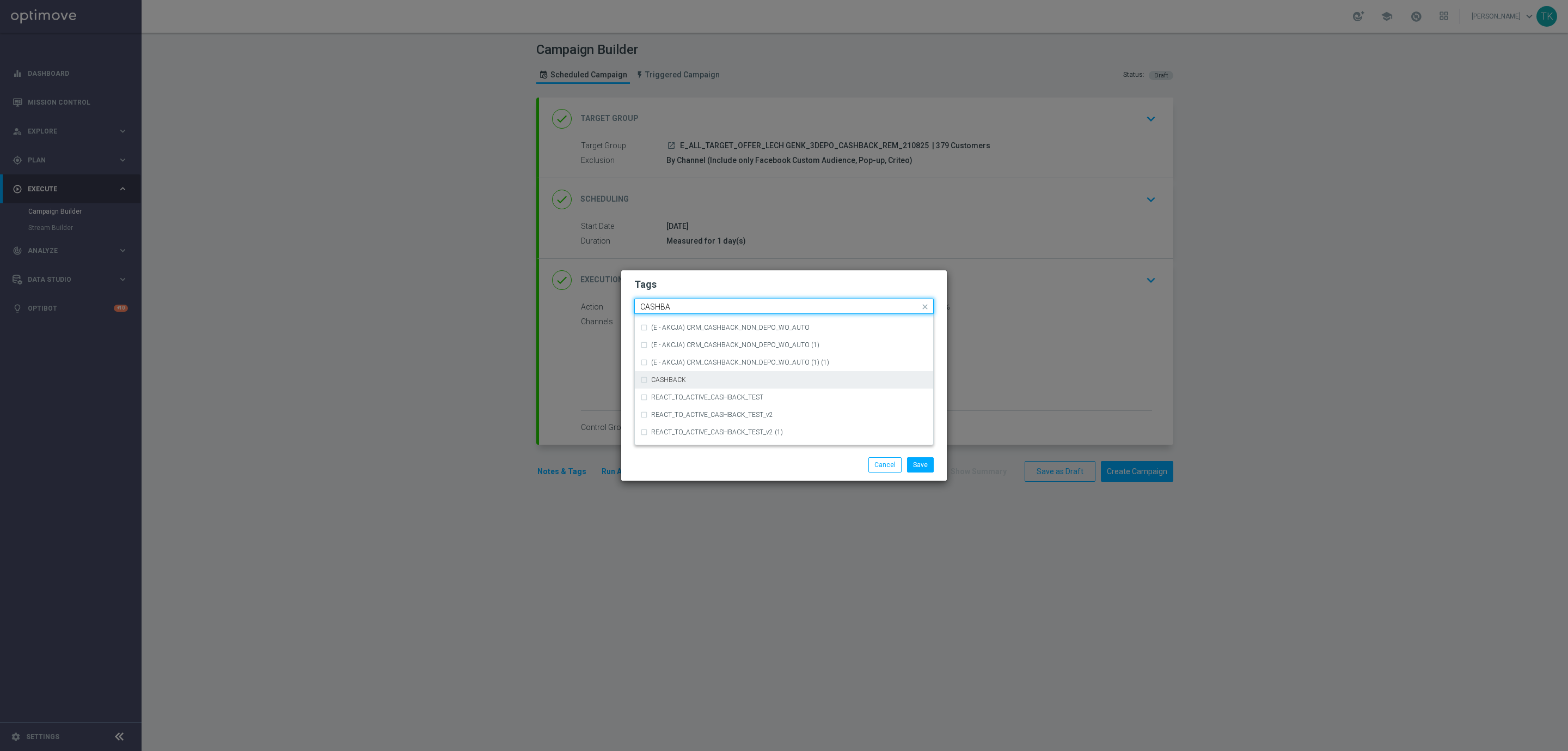
type input "CASHBA"
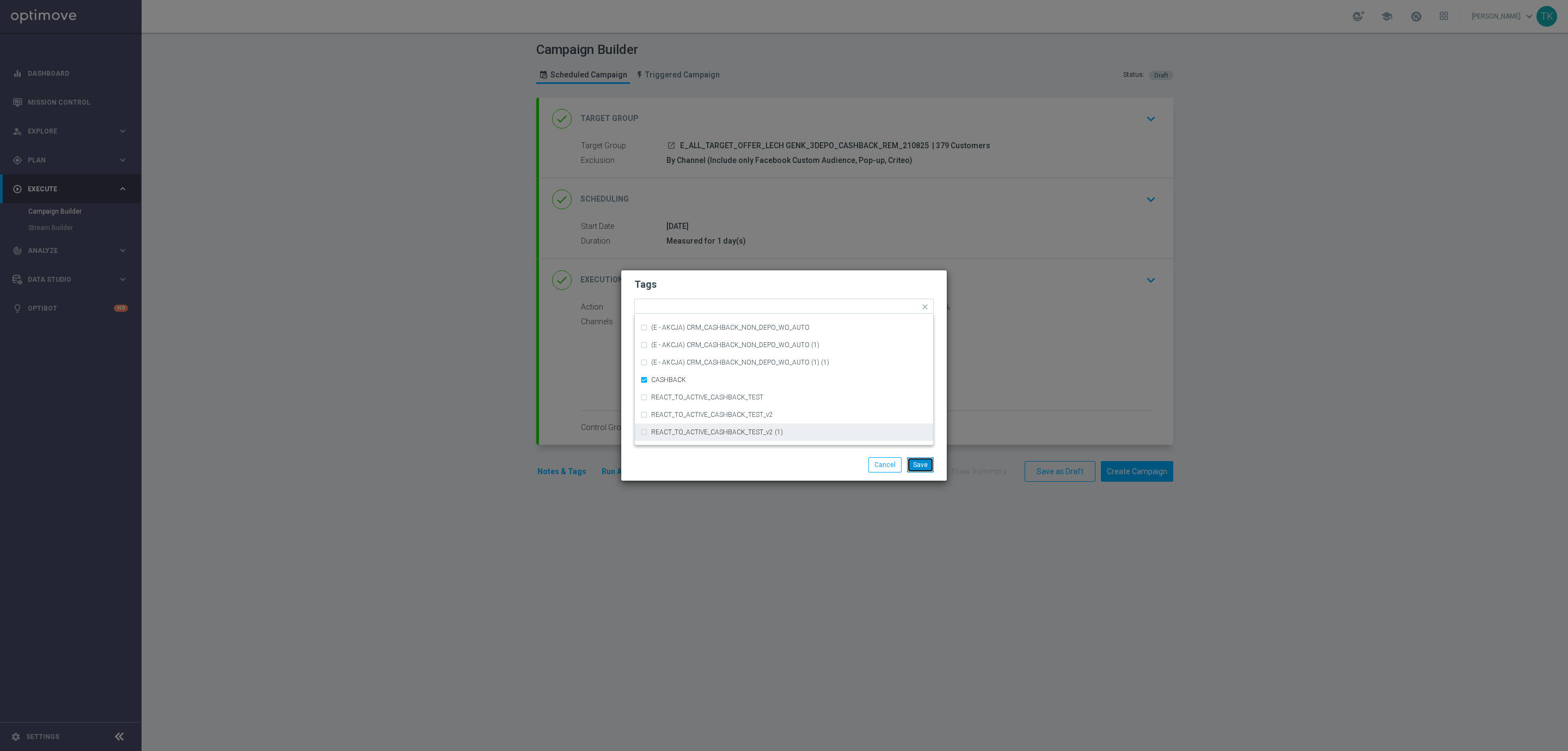
click at [920, 459] on button "Save" at bounding box center [920, 465] width 27 height 15
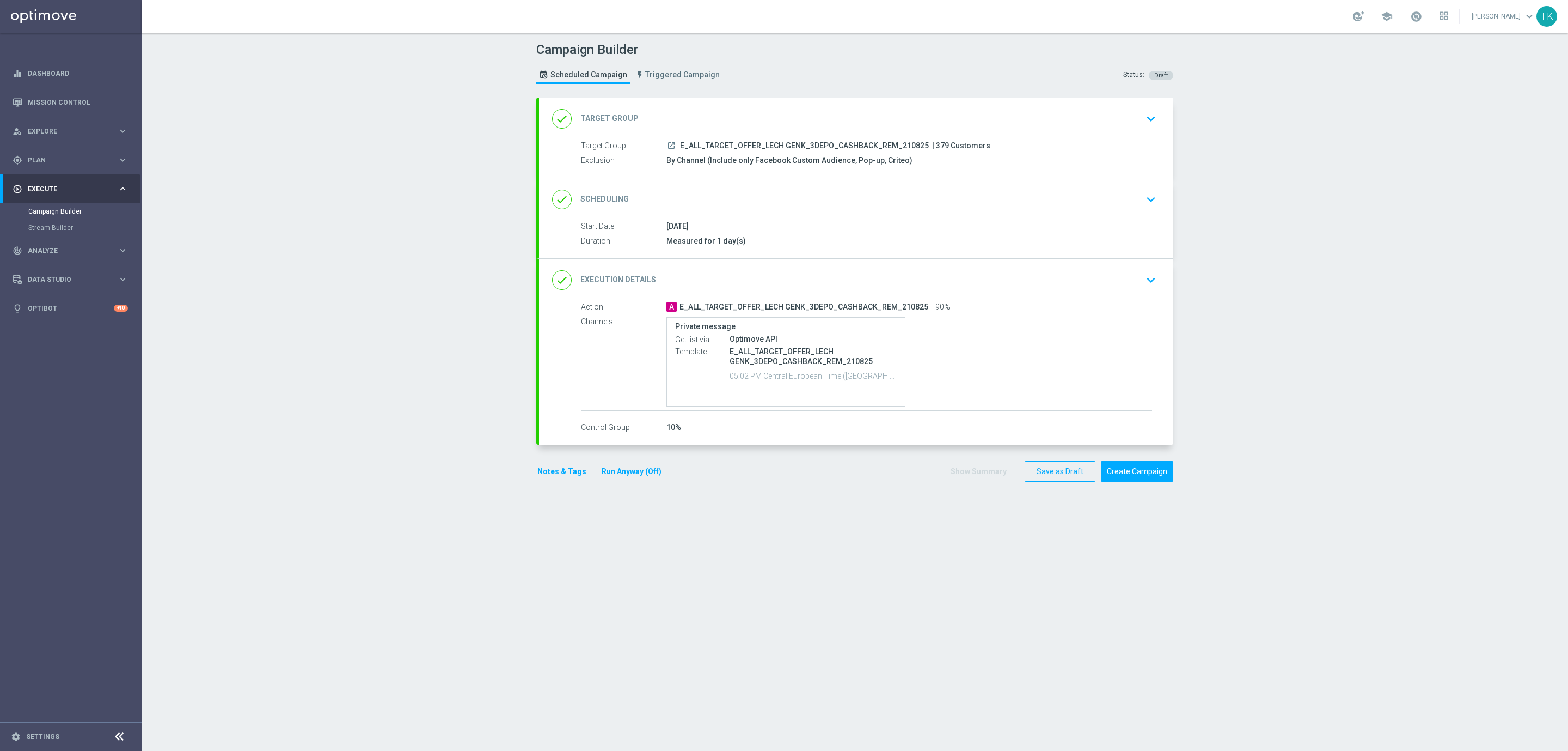
click at [541, 471] on button "Notes & Tags" at bounding box center [562, 472] width 51 height 14
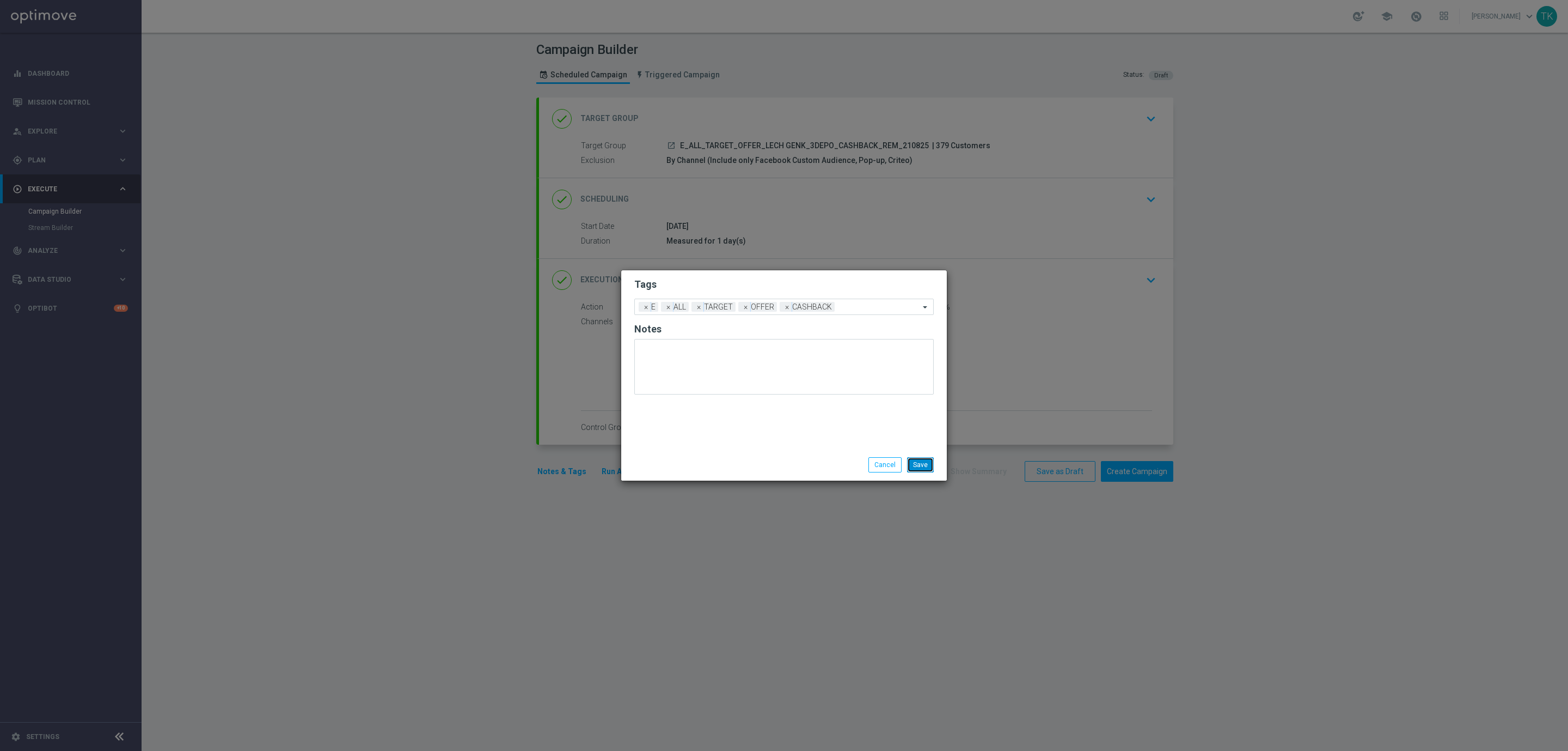
click at [926, 463] on button "Save" at bounding box center [920, 465] width 27 height 15
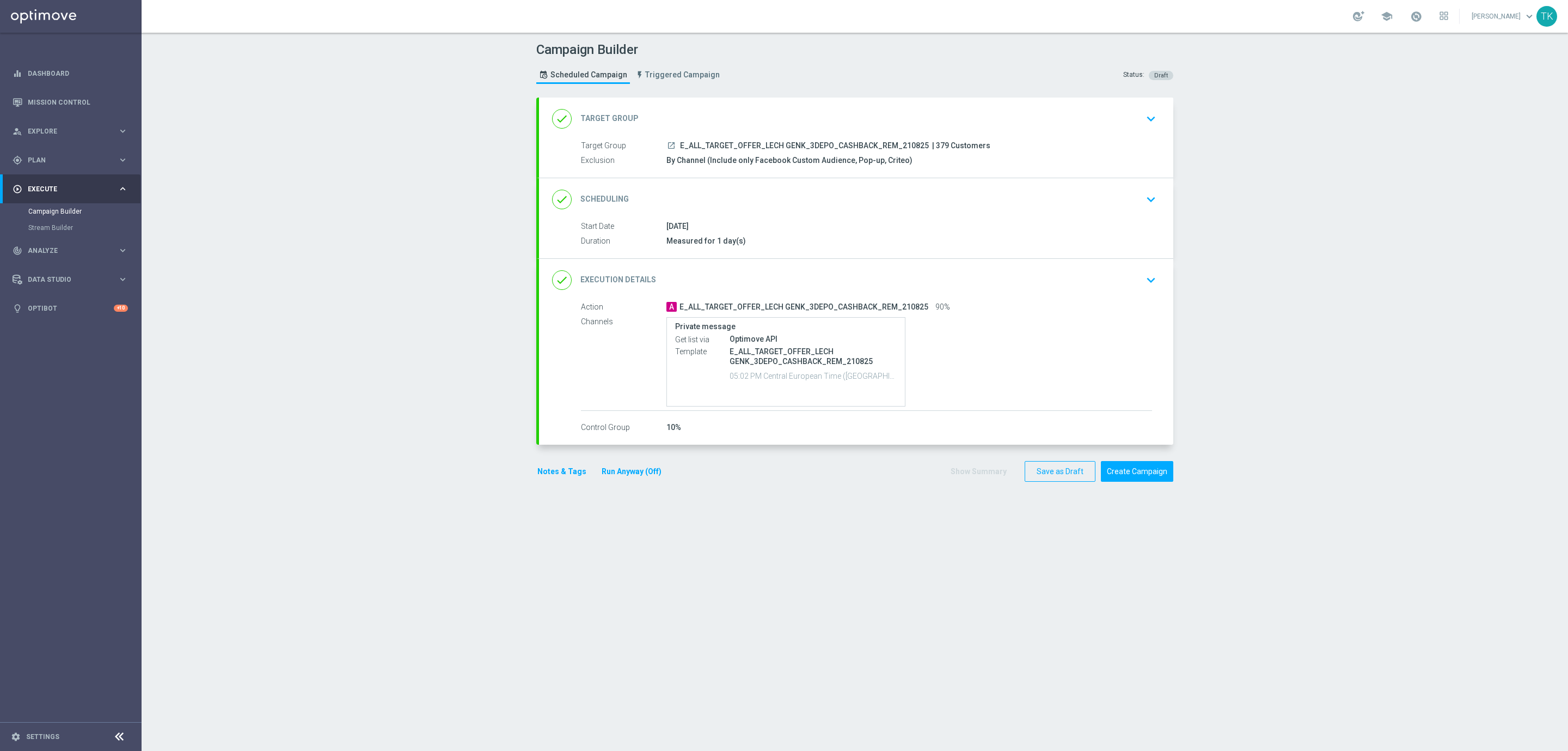
click at [915, 209] on div "done Scheduling keyboard_arrow_down" at bounding box center [856, 199] width 608 height 21
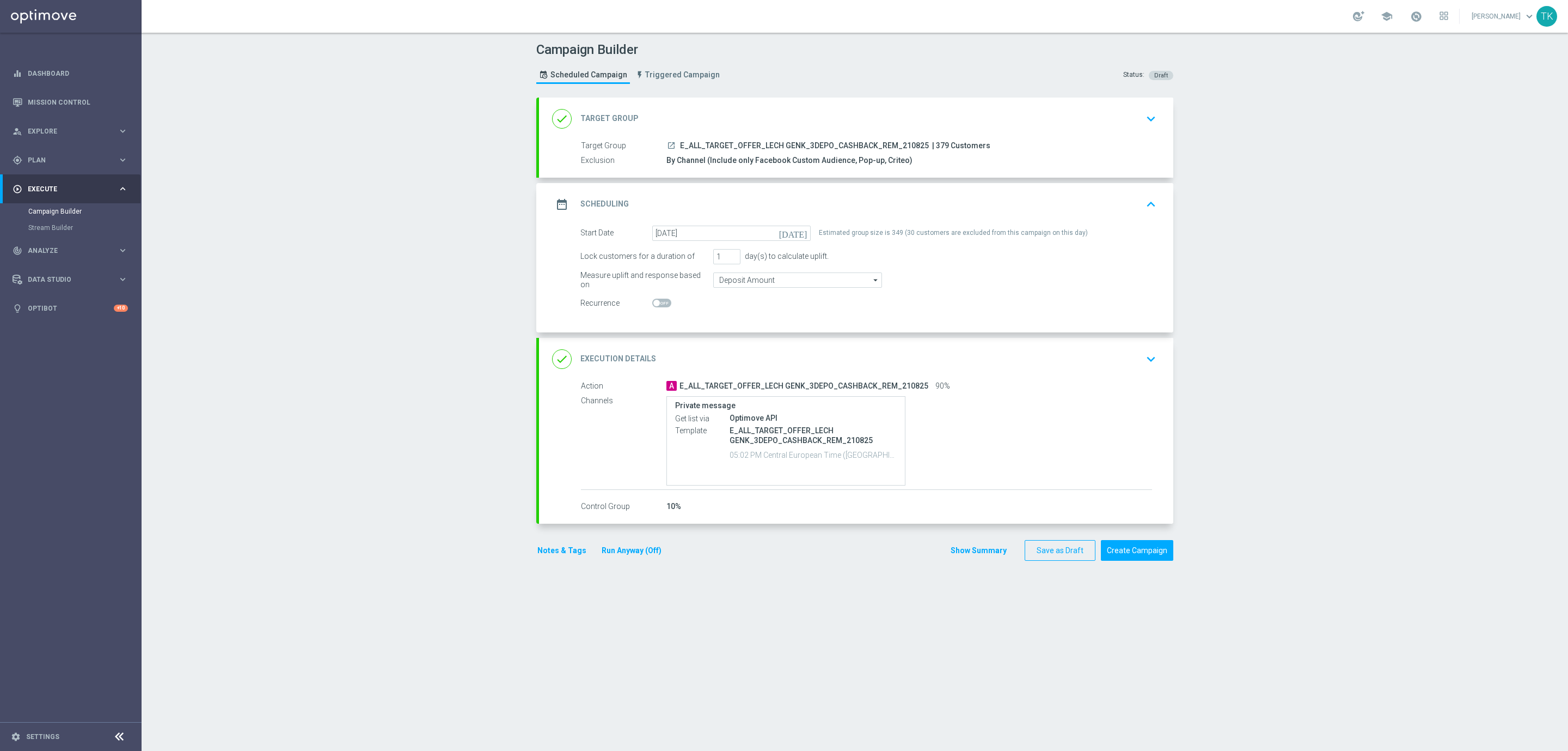
click at [891, 205] on div "date_range Scheduling keyboard_arrow_up" at bounding box center [856, 204] width 608 height 21
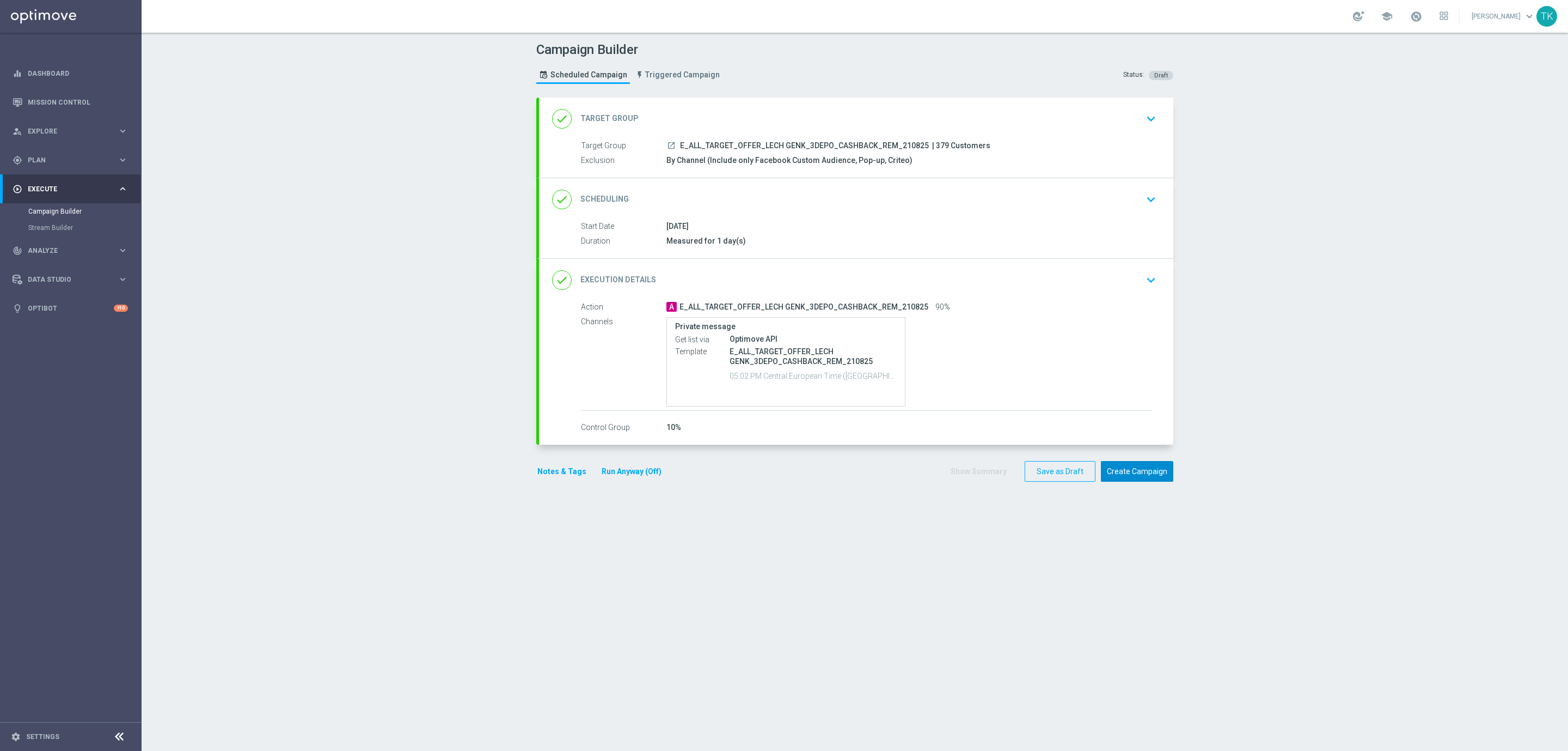
click at [1134, 476] on button "Create Campaign" at bounding box center [1137, 471] width 72 height 21
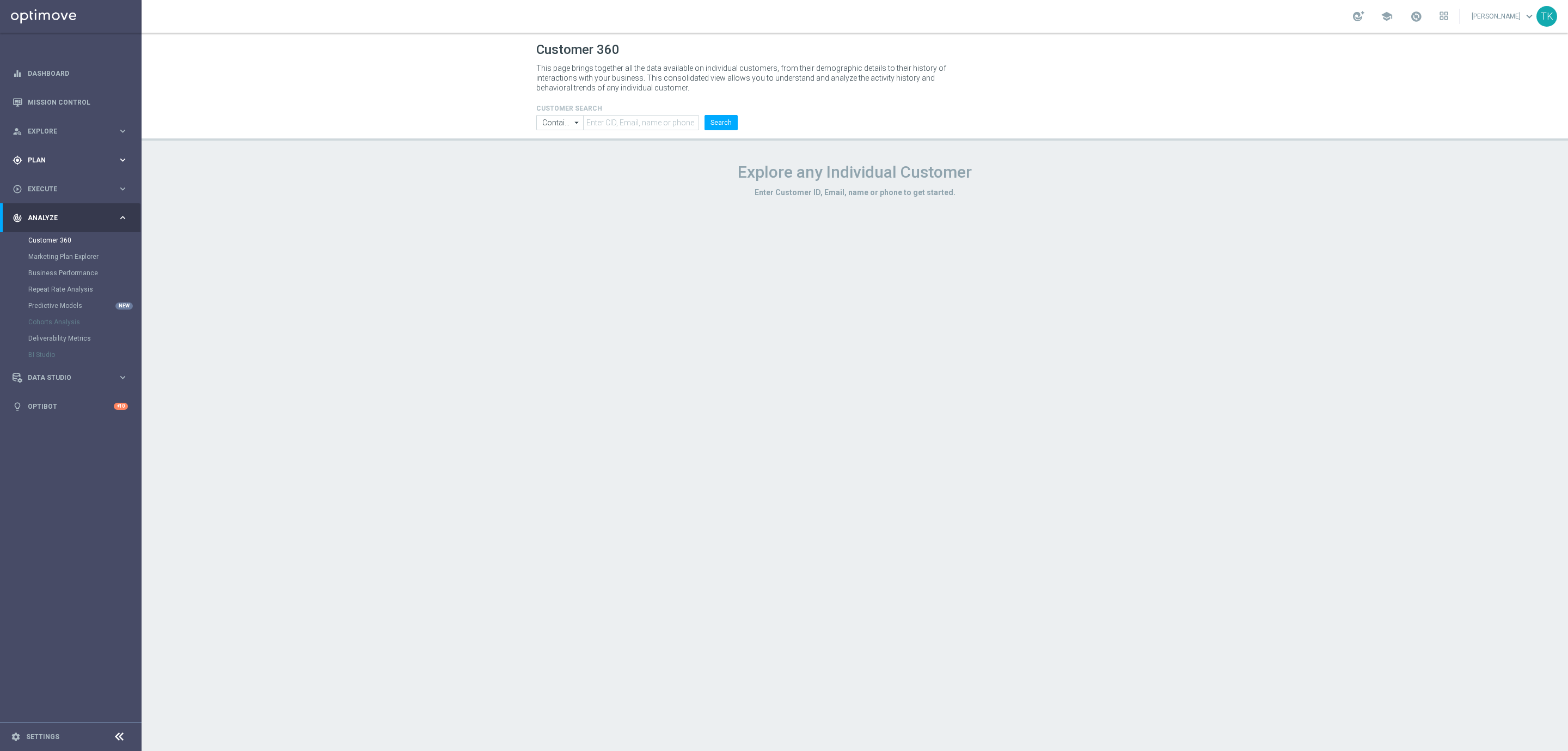
click at [31, 164] on div "gps_fixed Plan" at bounding box center [65, 160] width 105 height 10
click at [41, 217] on span "Templates" at bounding box center [68, 214] width 78 height 6
click at [45, 231] on link "Optimail" at bounding box center [73, 231] width 79 height 9
